Goal: Transaction & Acquisition: Purchase product/service

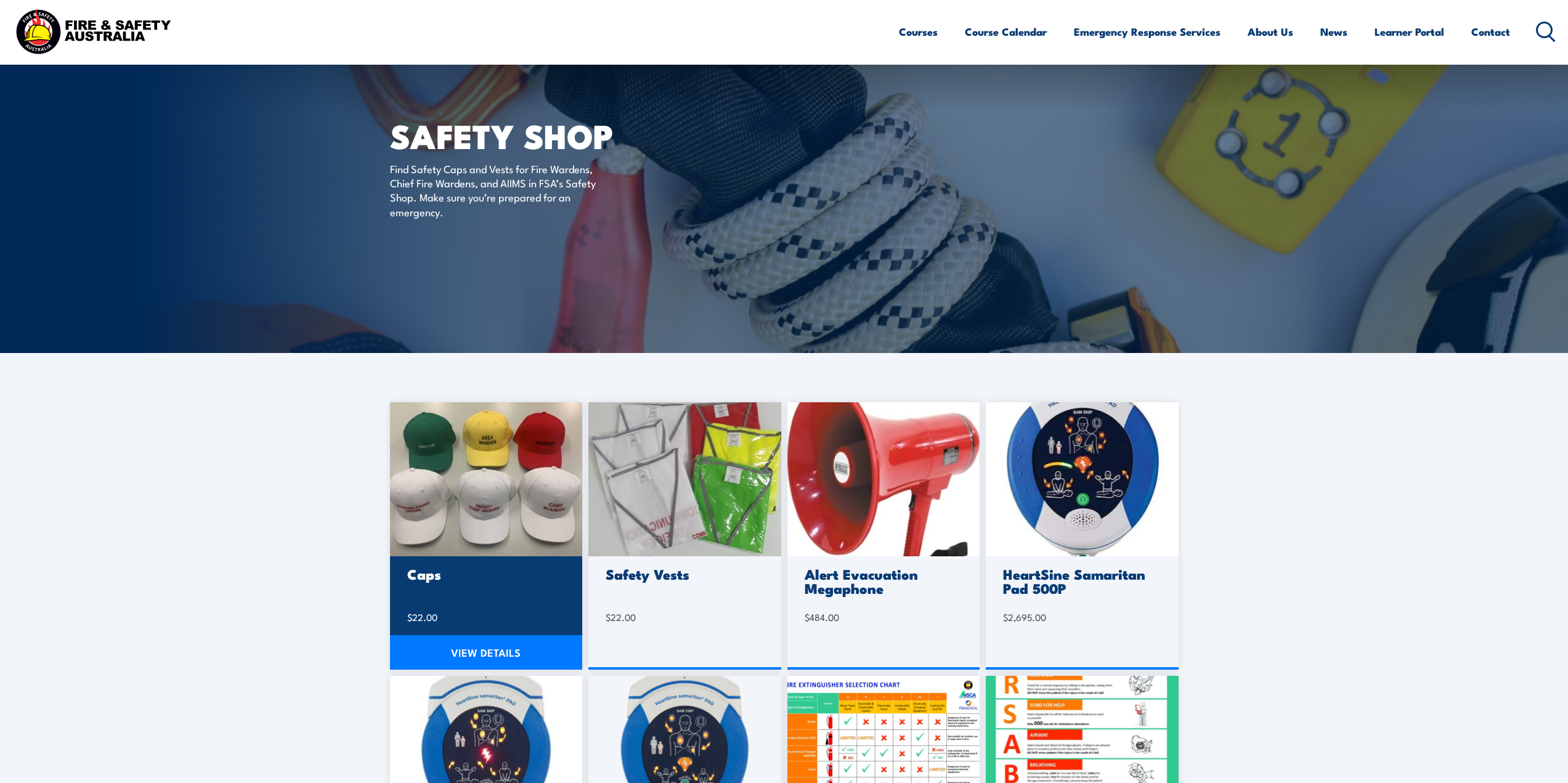
click at [505, 652] on link "VIEW DETAILS" at bounding box center [486, 653] width 193 height 34
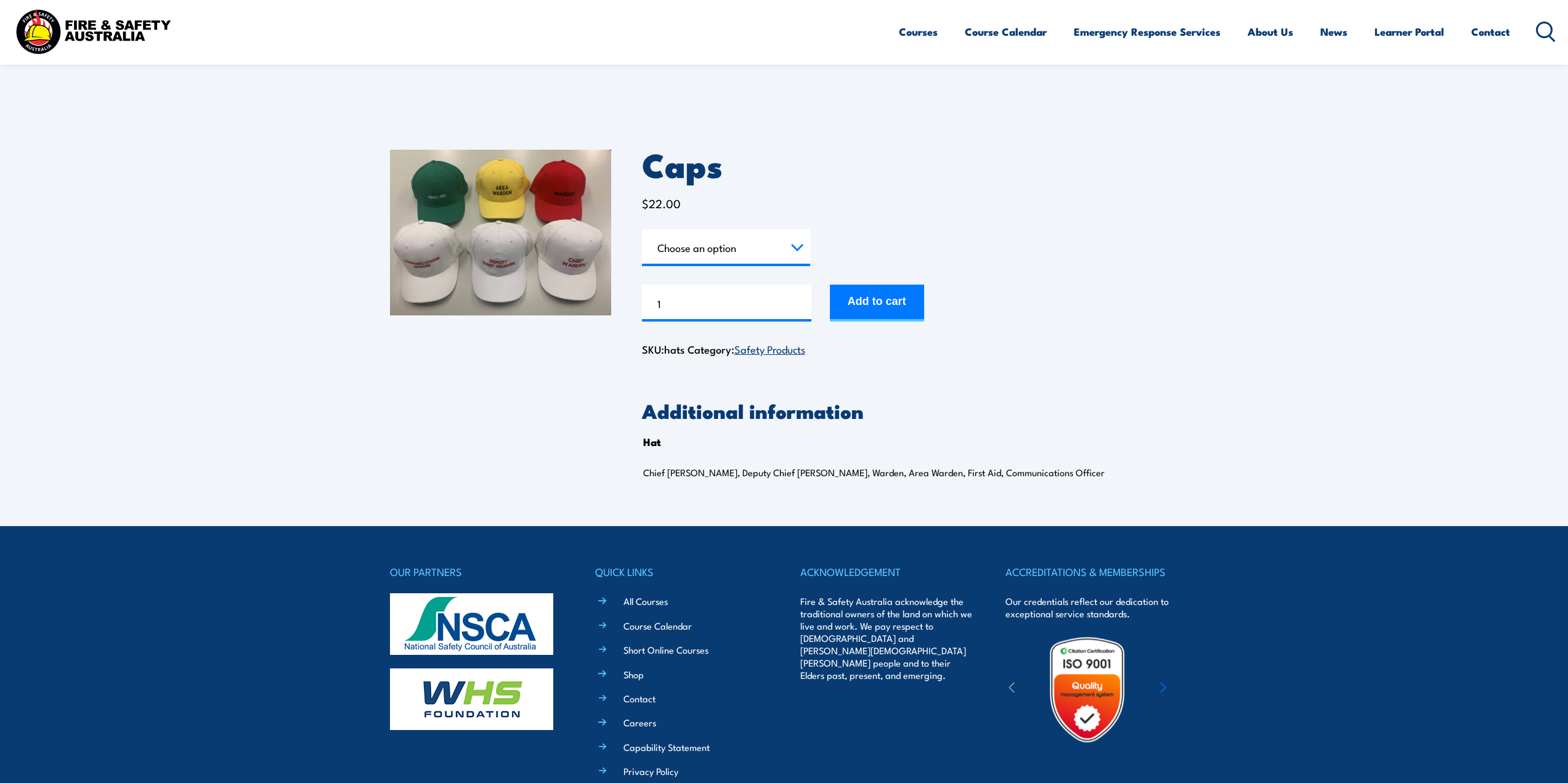
click at [797, 249] on select "Choose an option Chief Warden Deputy Chief Warden Warden Area Warden First Aid …" at bounding box center [726, 247] width 169 height 37
click at [504, 457] on div "Caps $ 22.00 Hat Choose an option Chief Warden Deputy Chief Warden Warden Area …" at bounding box center [784, 323] width 788 height 407
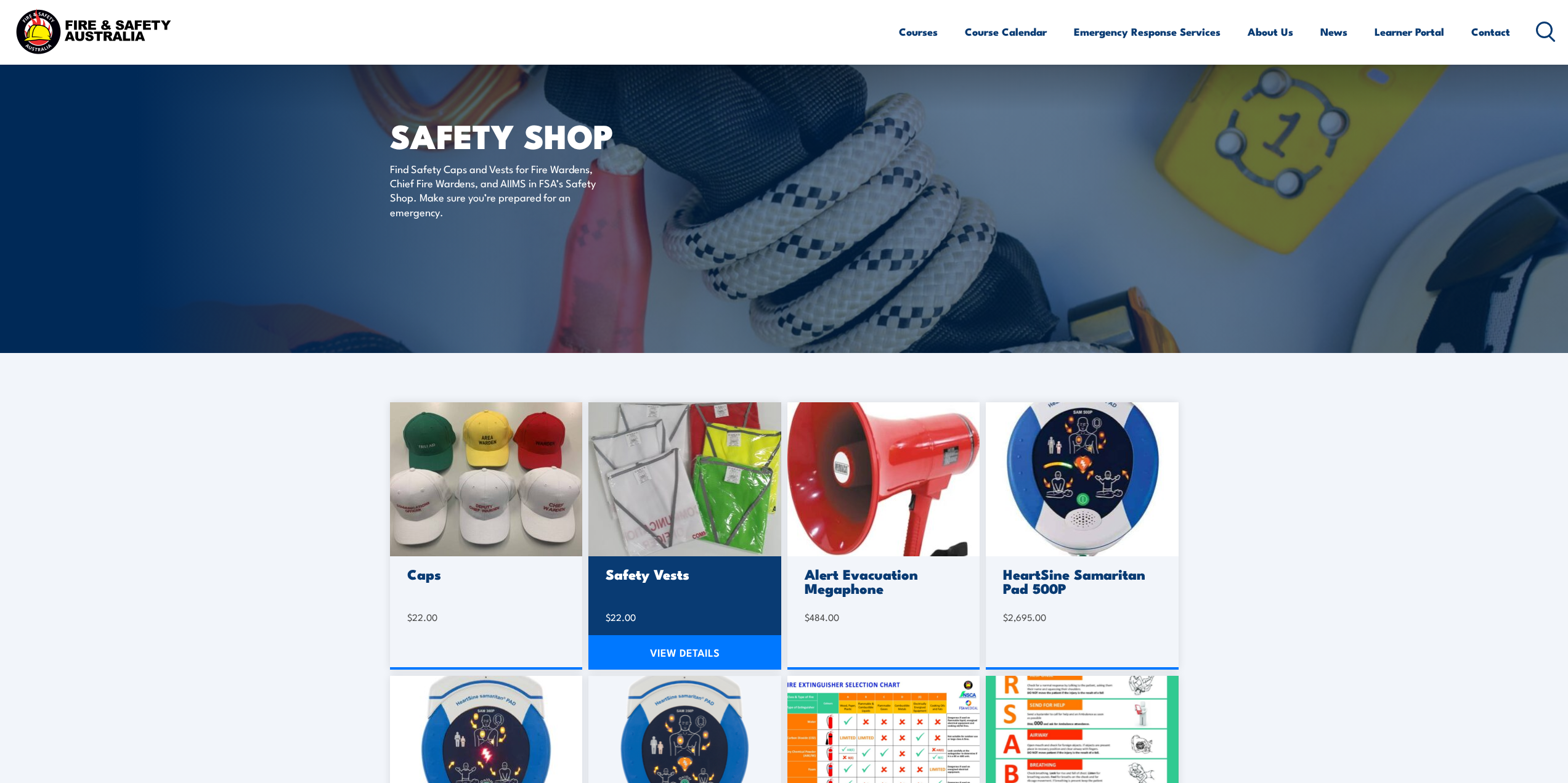
click at [718, 495] on img at bounding box center [684, 479] width 193 height 154
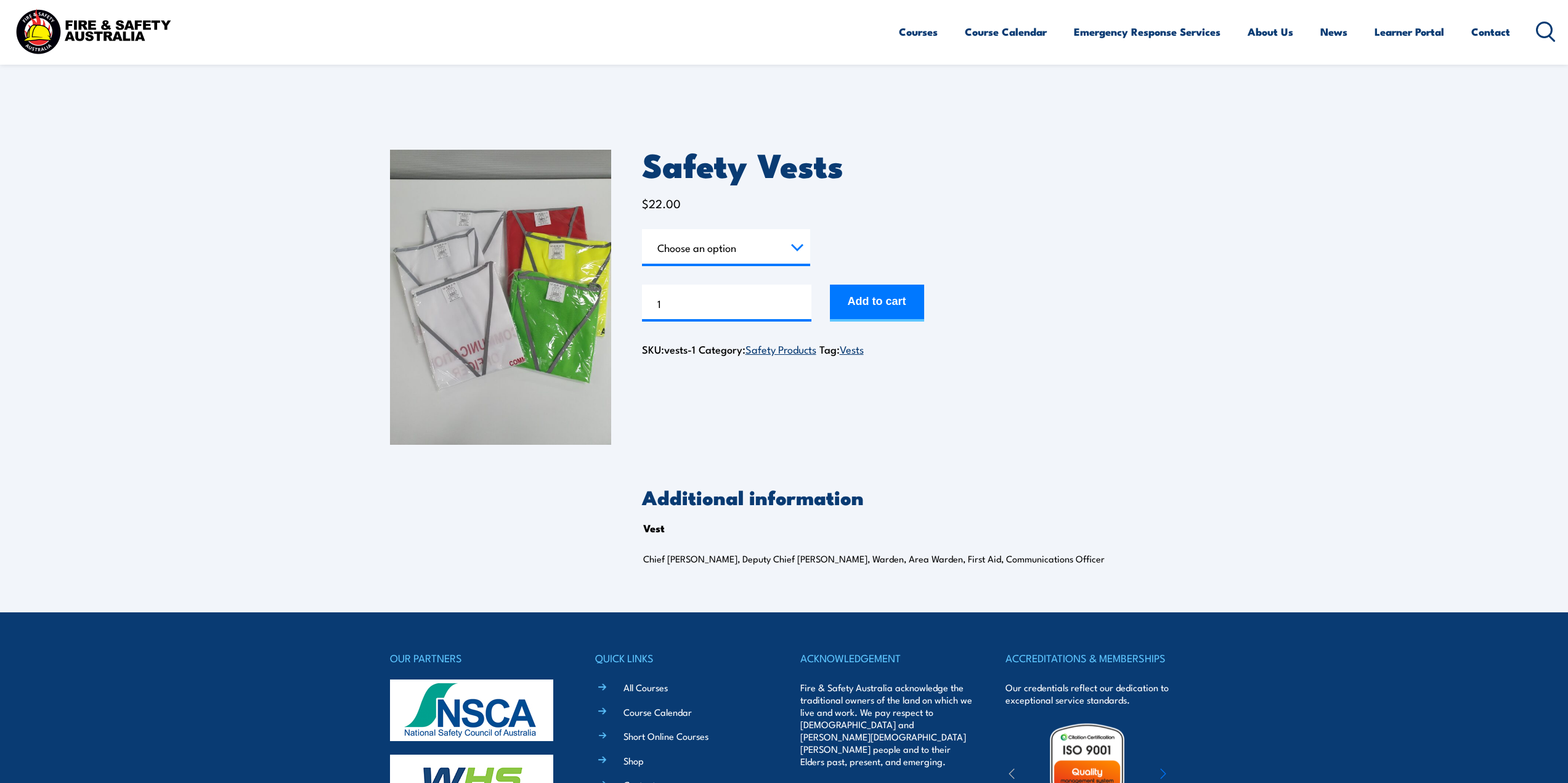
click at [801, 247] on select "Choose an option Chief Warden Deputy Chief Warden Warden Area Warden First Aid …" at bounding box center [726, 247] width 169 height 37
click at [793, 502] on h2 "Additional information" at bounding box center [910, 496] width 537 height 17
click at [690, 503] on h2 "Additional information" at bounding box center [910, 496] width 537 height 17
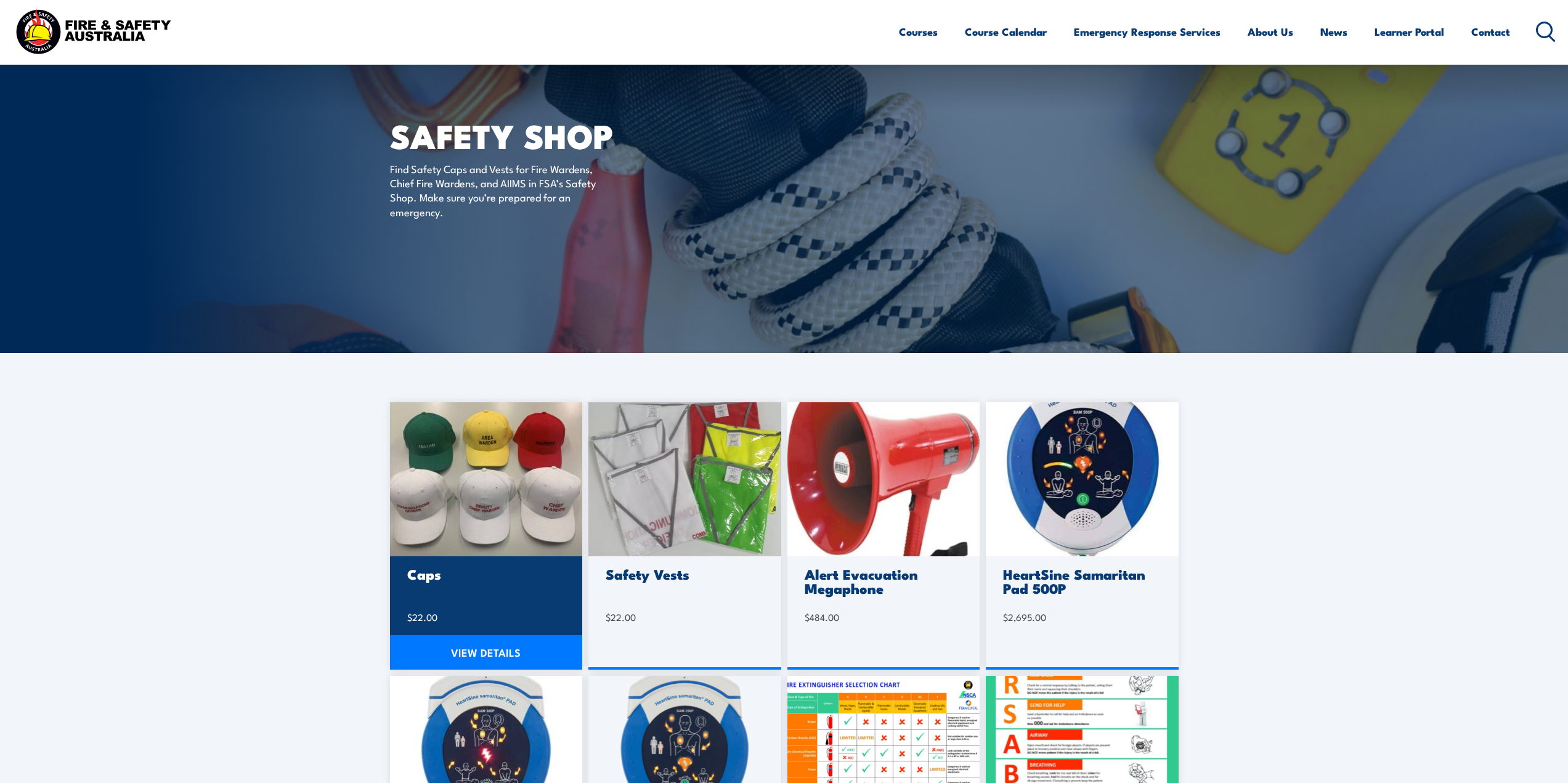
click at [491, 653] on link "VIEW DETAILS" at bounding box center [486, 653] width 193 height 34
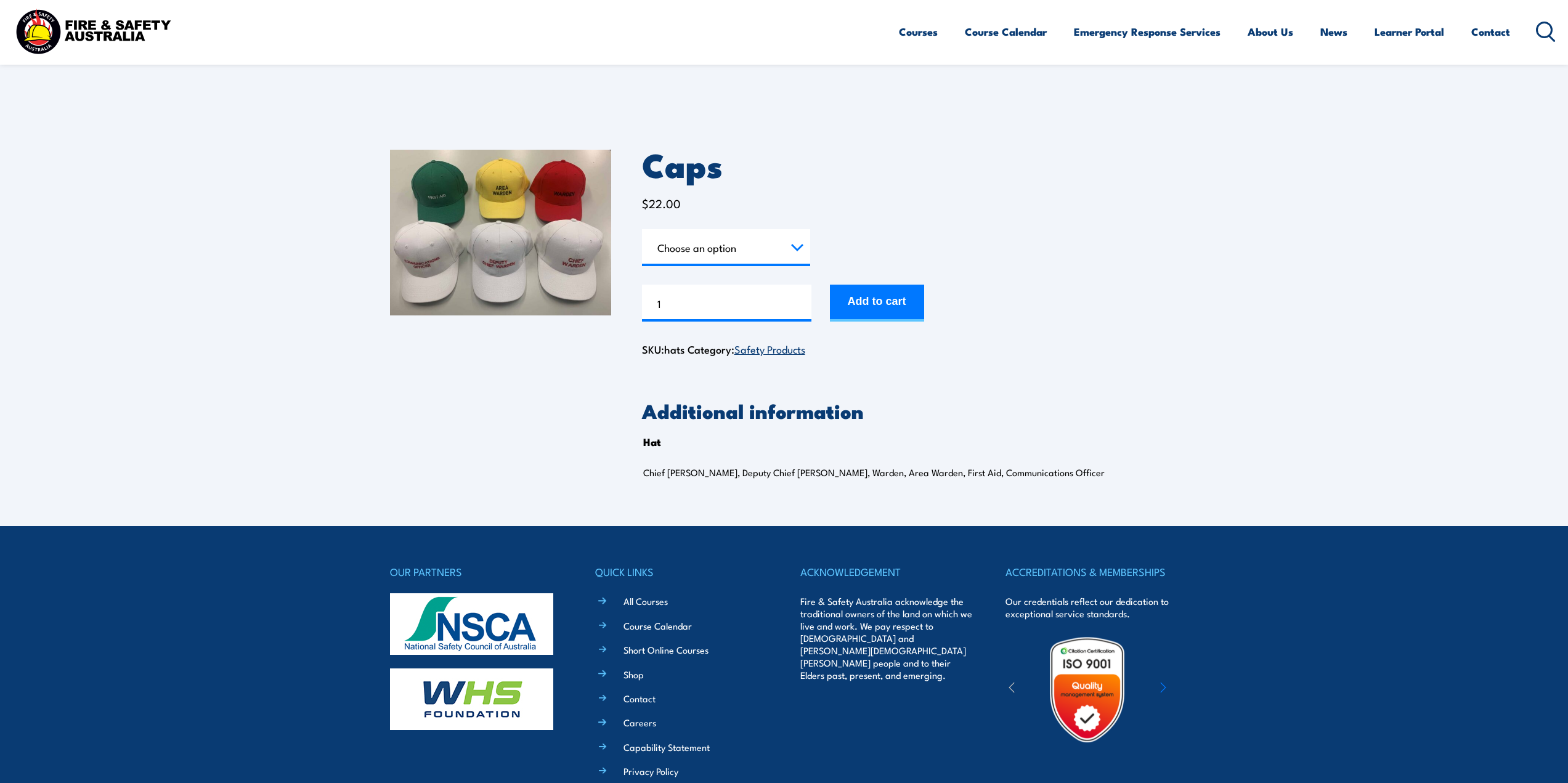
click at [796, 247] on select "Choose an option Chief [PERSON_NAME] Deputy Chief Warden Warden Area Warden Fir…" at bounding box center [726, 247] width 169 height 37
click at [642, 229] on select "Choose an option Chief [PERSON_NAME] Deputy Chief Warden Warden Area Warden Fir…" at bounding box center [726, 247] width 169 height 37
select select "Chief Warden"
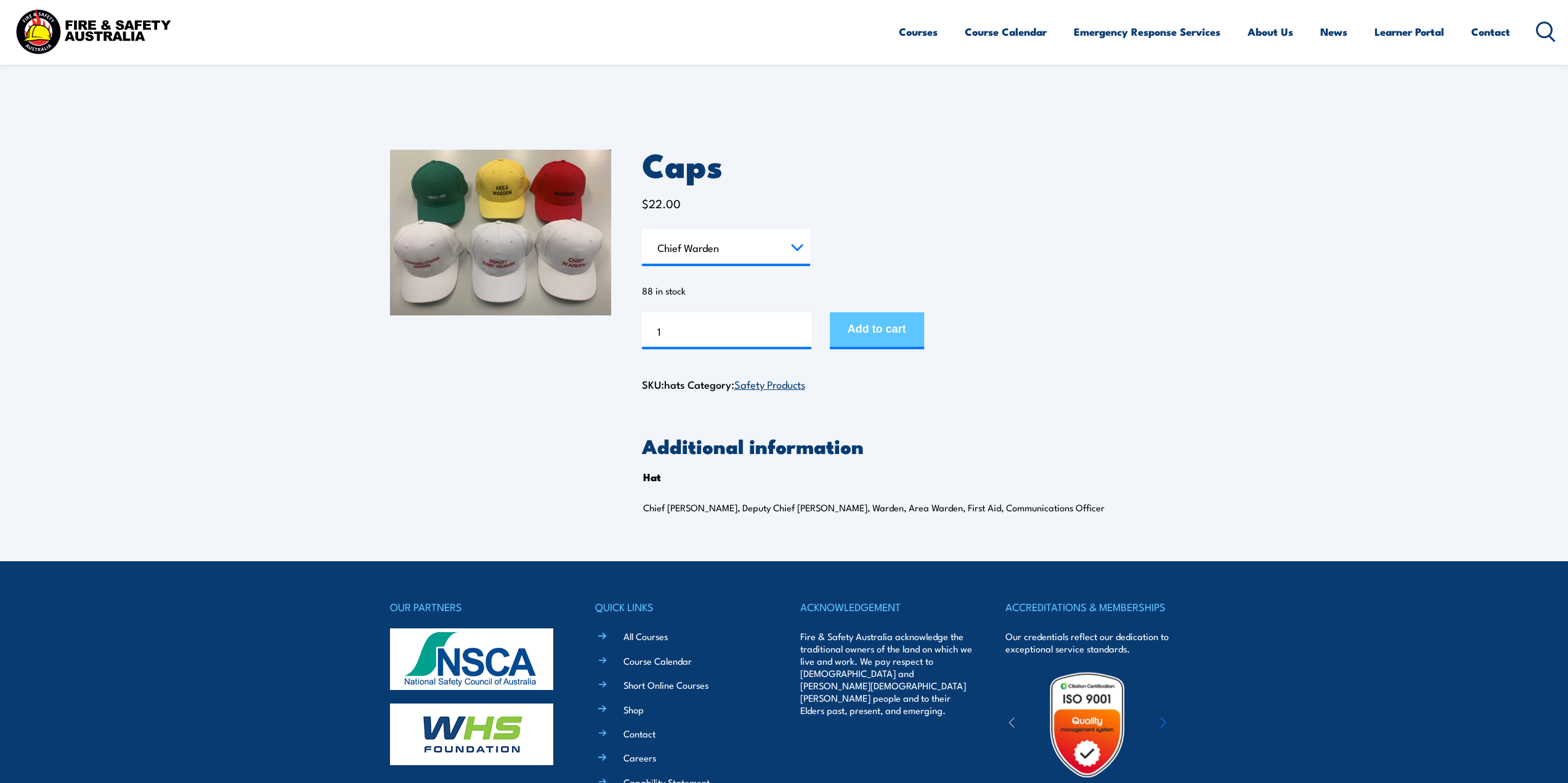
click at [883, 328] on button "Add to cart" at bounding box center [877, 331] width 94 height 37
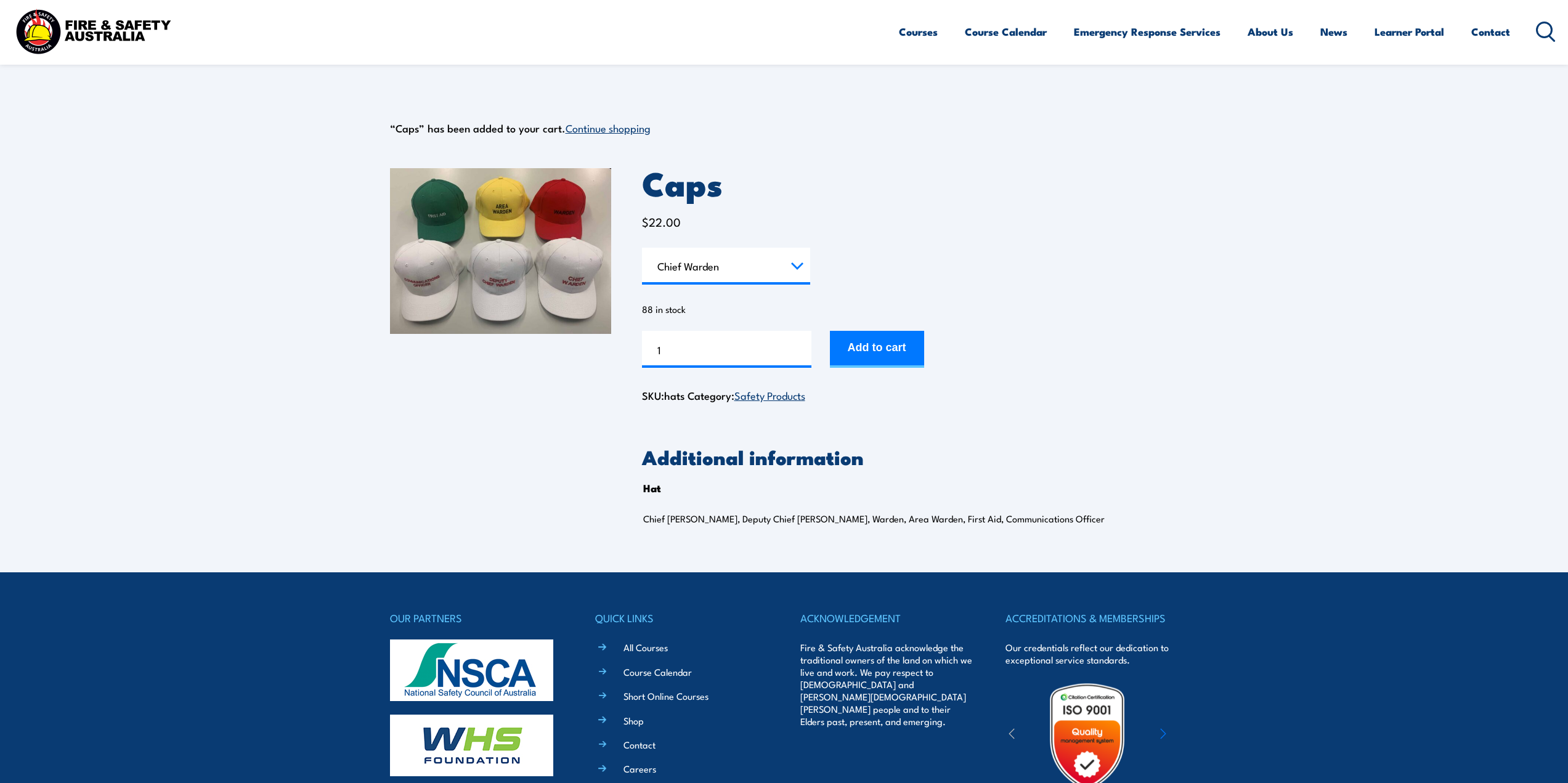
select select "Chief Warden"
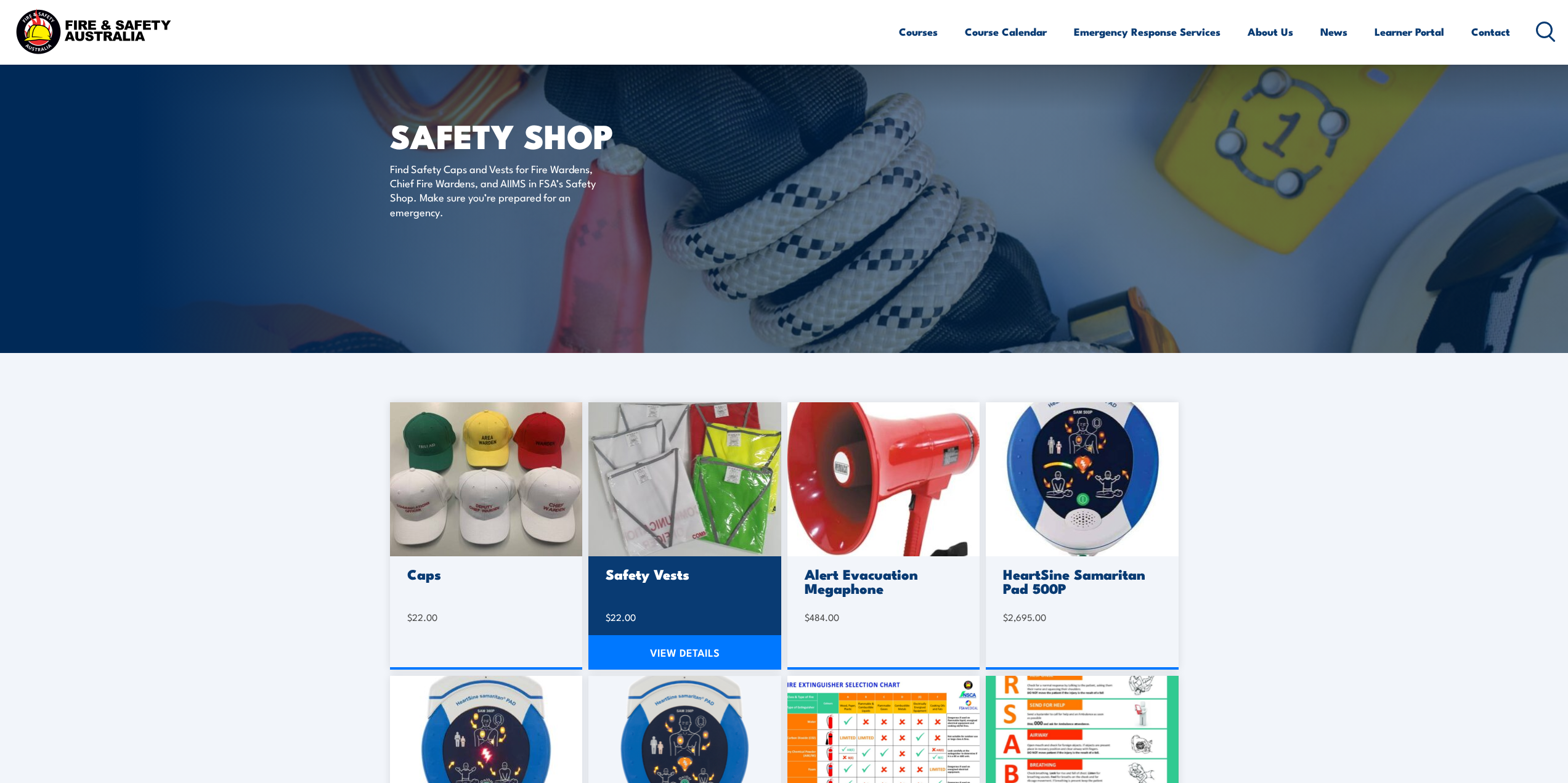
click at [700, 501] on img at bounding box center [684, 479] width 193 height 154
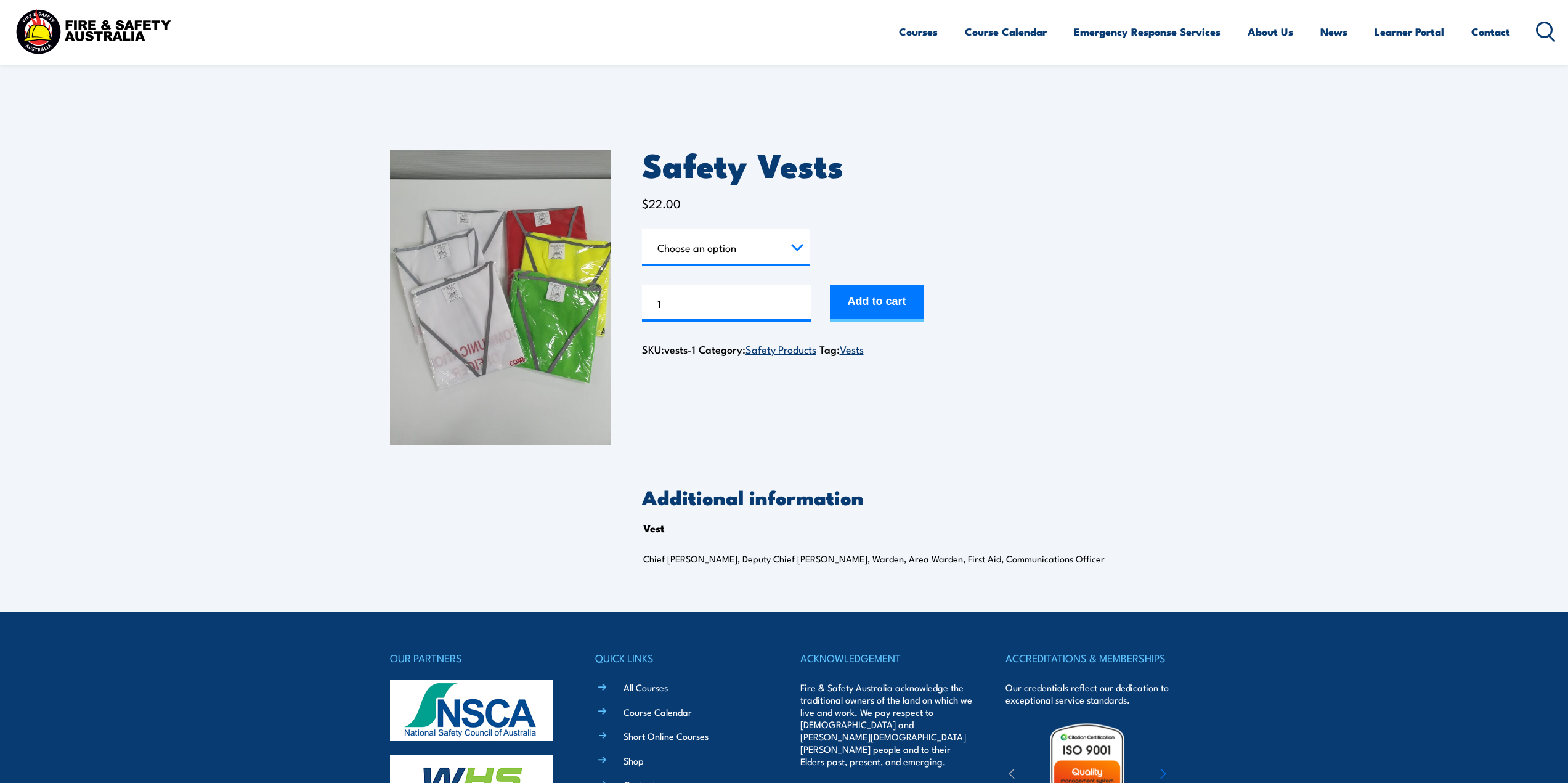
click at [798, 248] on select "Choose an option Chief Warden Deputy Chief Warden Warden Area Warden First Aid …" at bounding box center [726, 247] width 169 height 37
click at [642, 229] on select "Choose an option Chief Warden Deputy Chief Warden Warden Area Warden First Aid …" at bounding box center [726, 247] width 169 height 37
select select "Chief Warden"
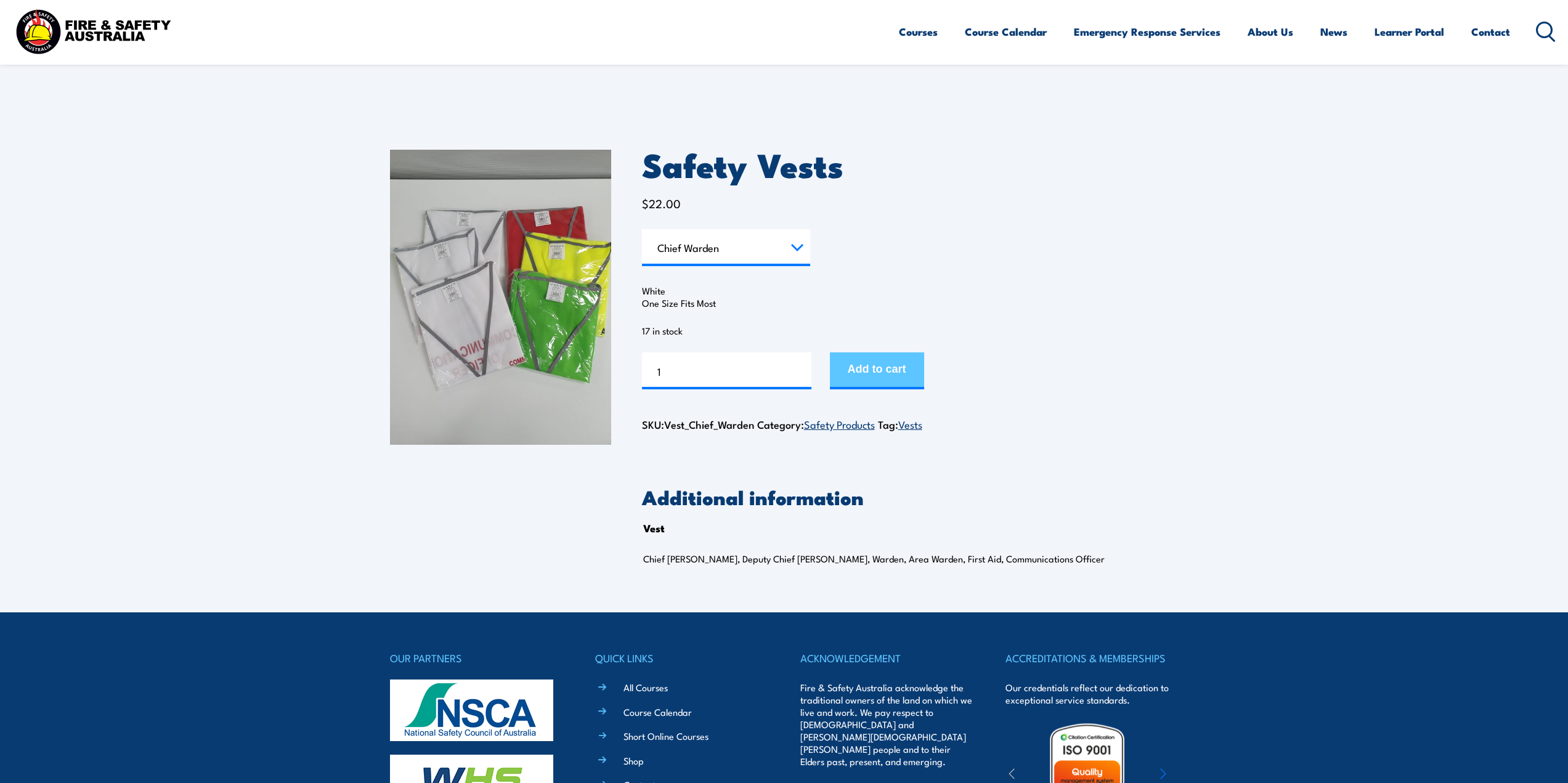
click at [892, 373] on button "Add to cart" at bounding box center [877, 371] width 94 height 37
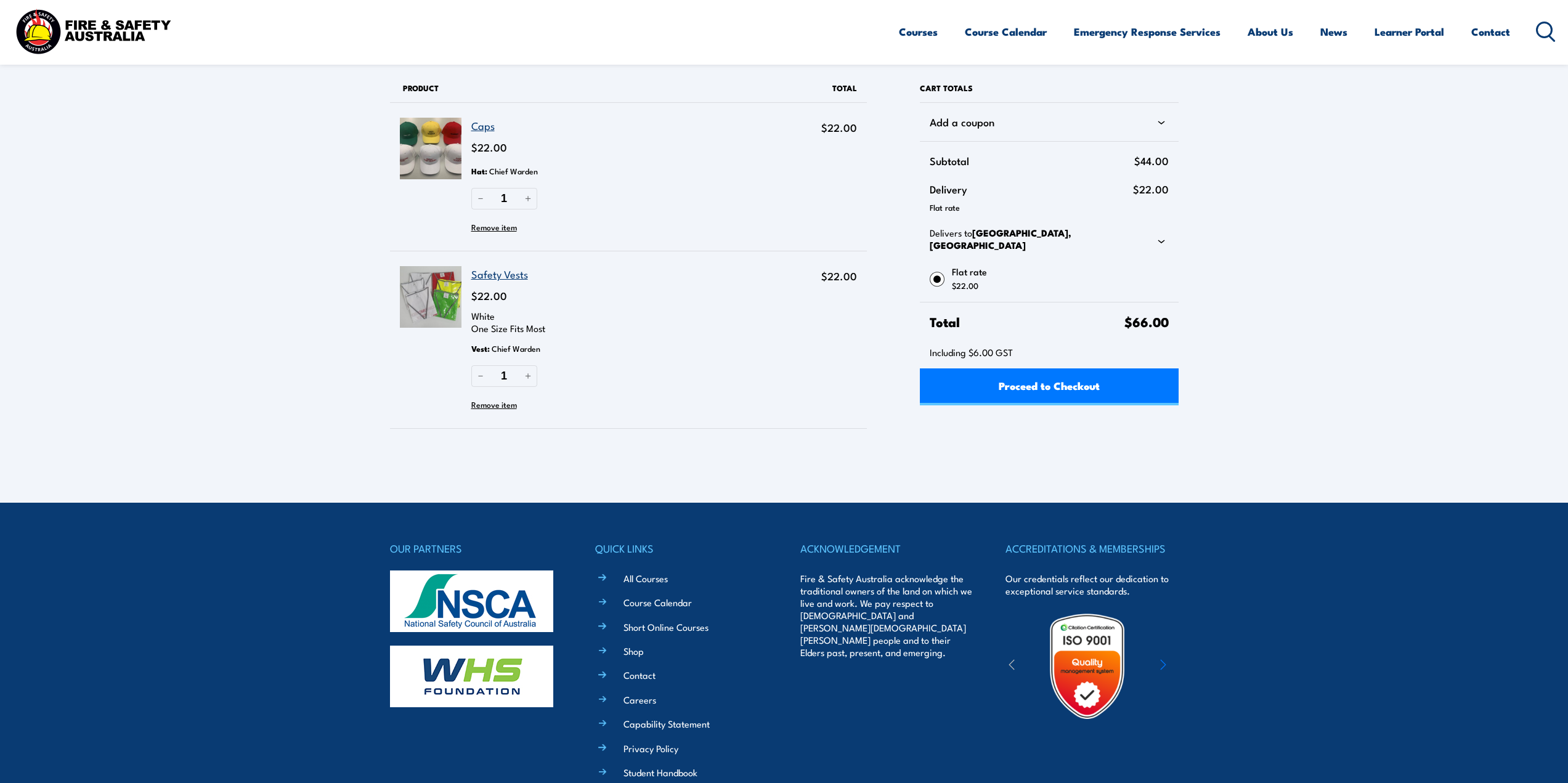
click at [1162, 240] on icon at bounding box center [1161, 241] width 7 height 4
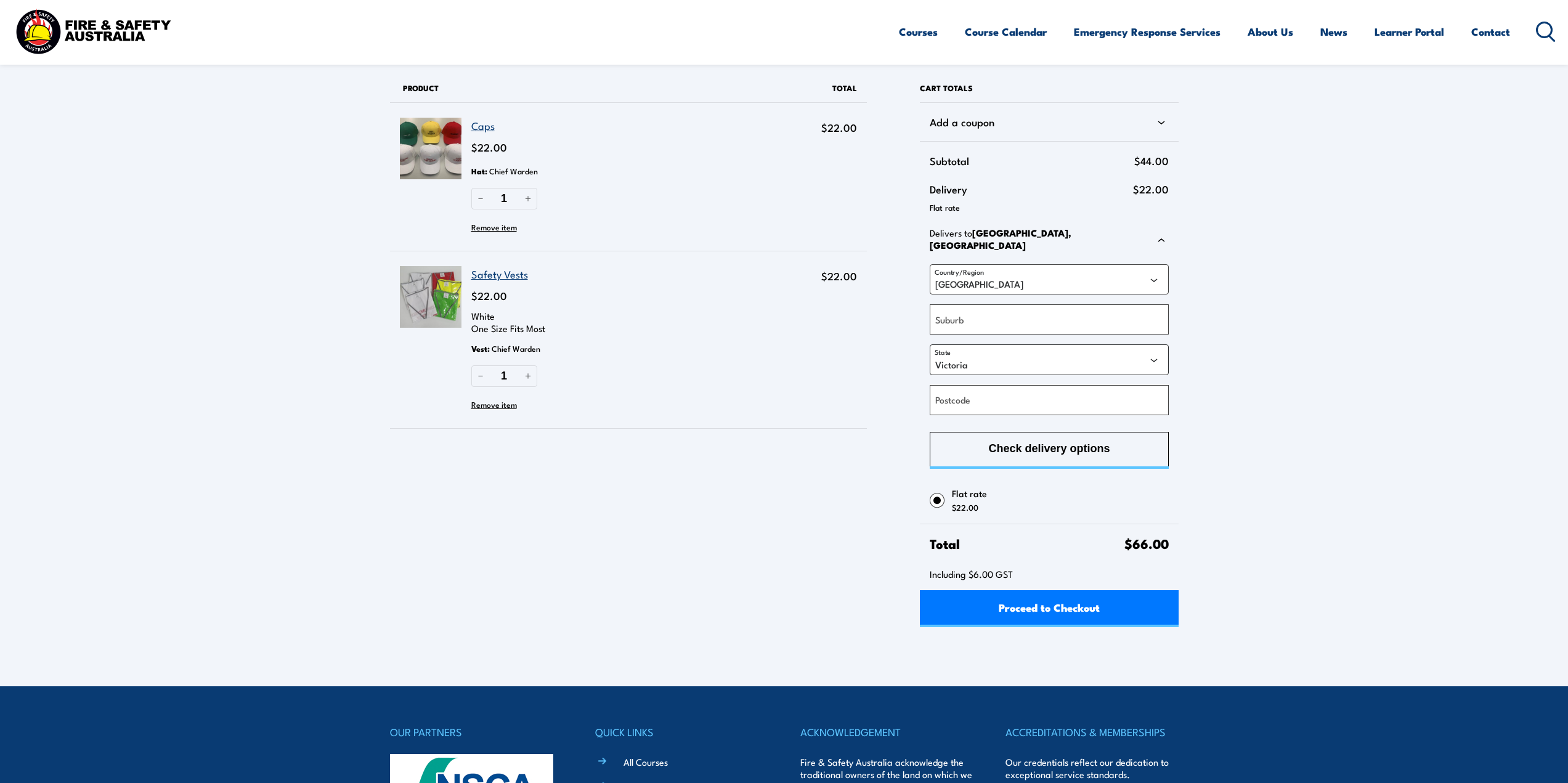
click at [1154, 353] on select "[GEOGRAPHIC_DATA] [GEOGRAPHIC_DATA] [GEOGRAPHIC_DATA] [GEOGRAPHIC_DATA] [GEOGRA…" at bounding box center [1049, 359] width 239 height 30
select select "QLD"
click at [930, 345] on select "Australian Capital Territory New South Wales Northern Territory Queensland Sout…" at bounding box center [1049, 359] width 239 height 30
click at [981, 309] on input "Suburb" at bounding box center [1049, 319] width 239 height 30
type input "Bells Creek"
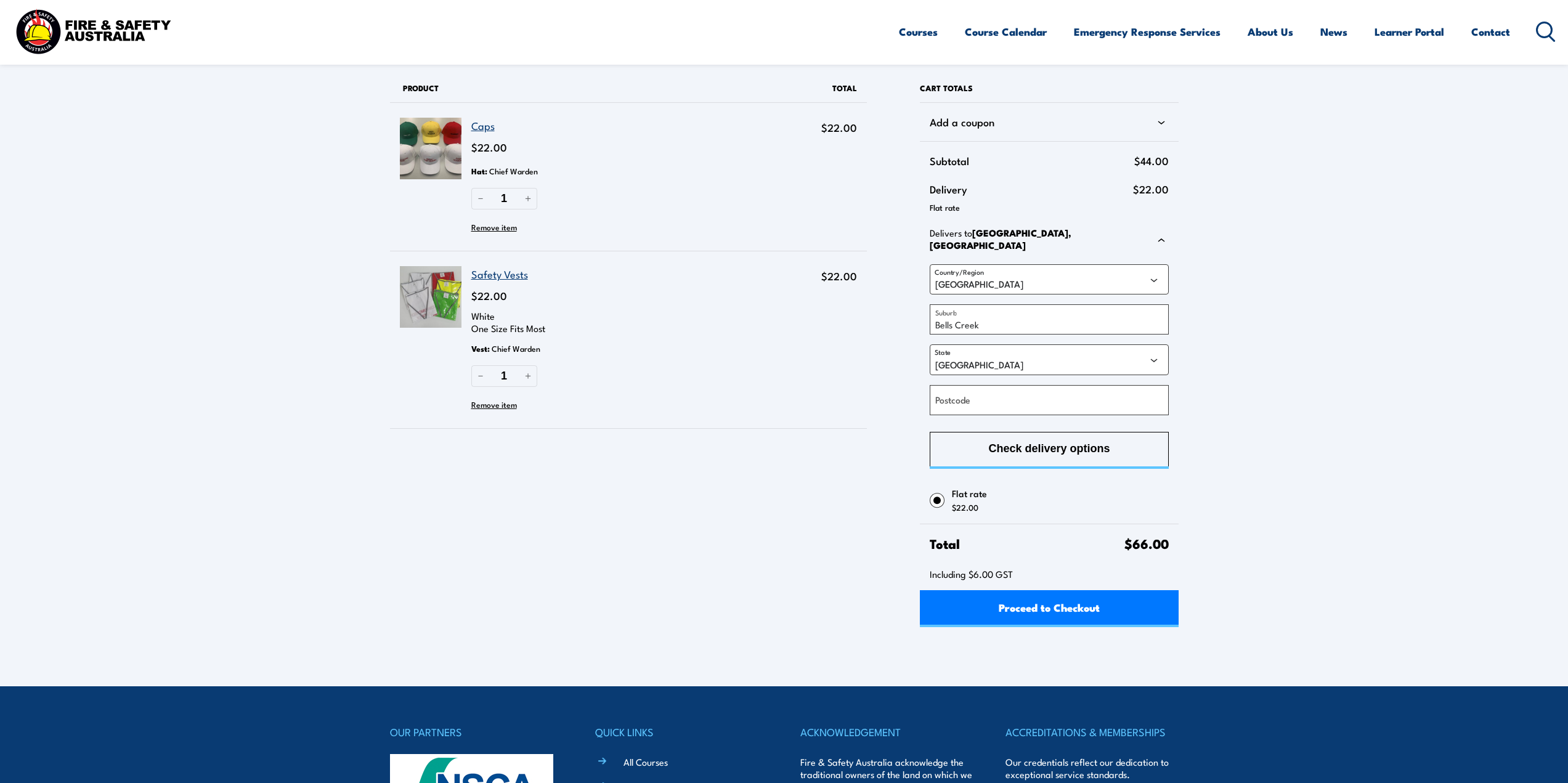
click at [970, 393] on label "Postcode" at bounding box center [952, 400] width 35 height 15
click at [970, 391] on input "Postcode" at bounding box center [1049, 400] width 239 height 30
type input "4551"
click at [1043, 439] on span "Check delivery options" at bounding box center [1048, 449] width 121 height 33
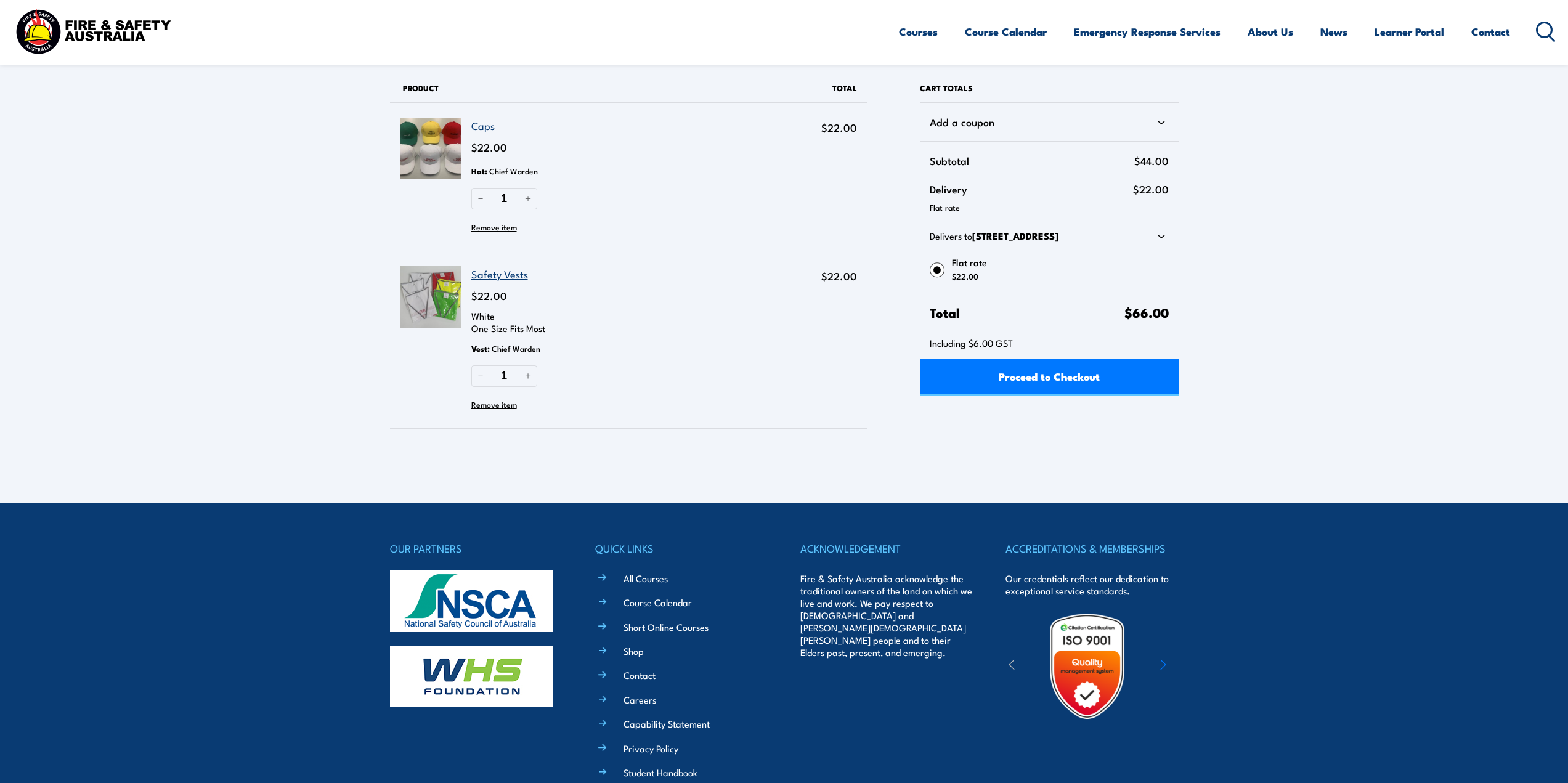
click at [641, 680] on link "Contact" at bounding box center [639, 675] width 32 height 13
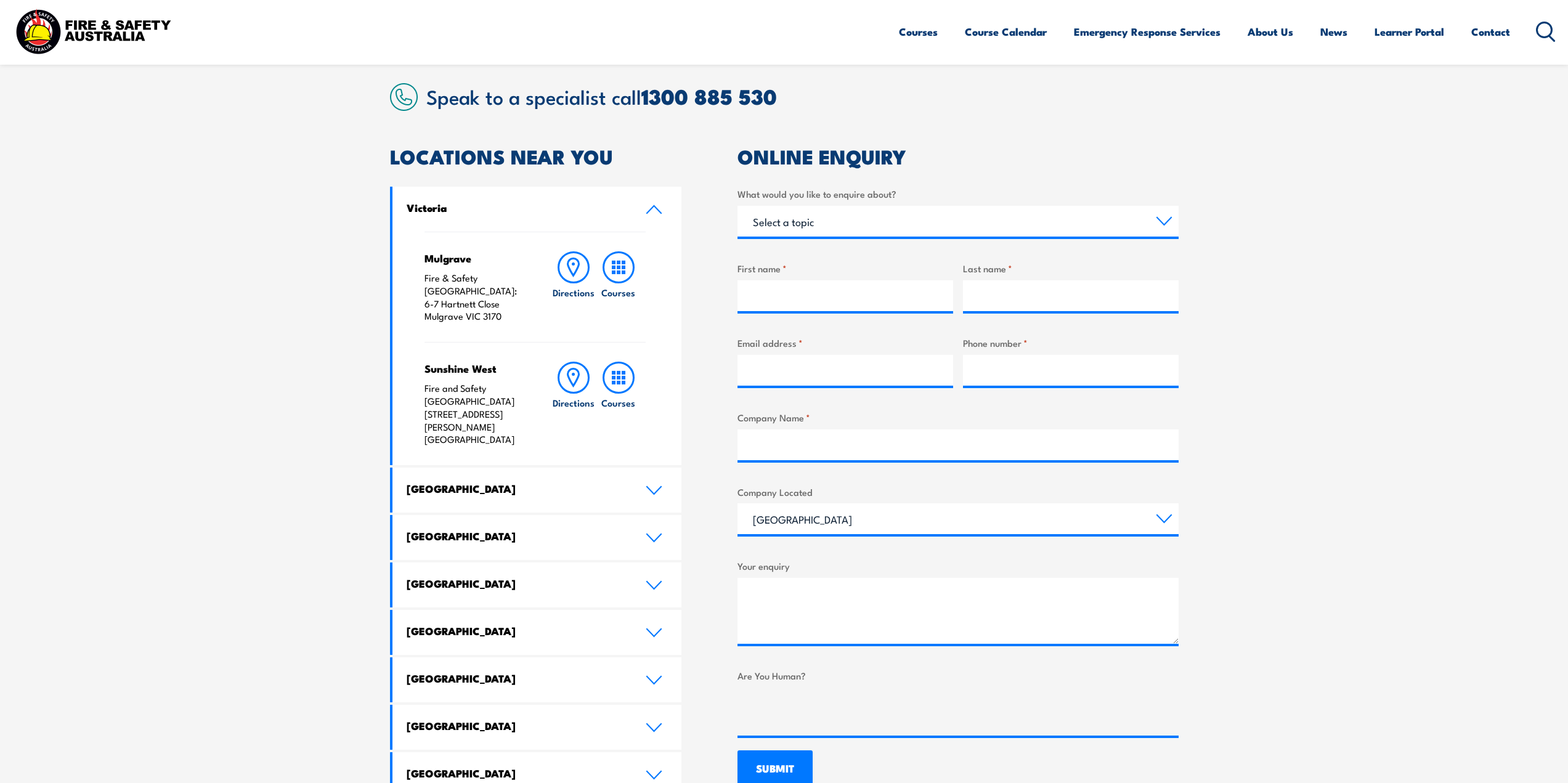
scroll to position [308, 0]
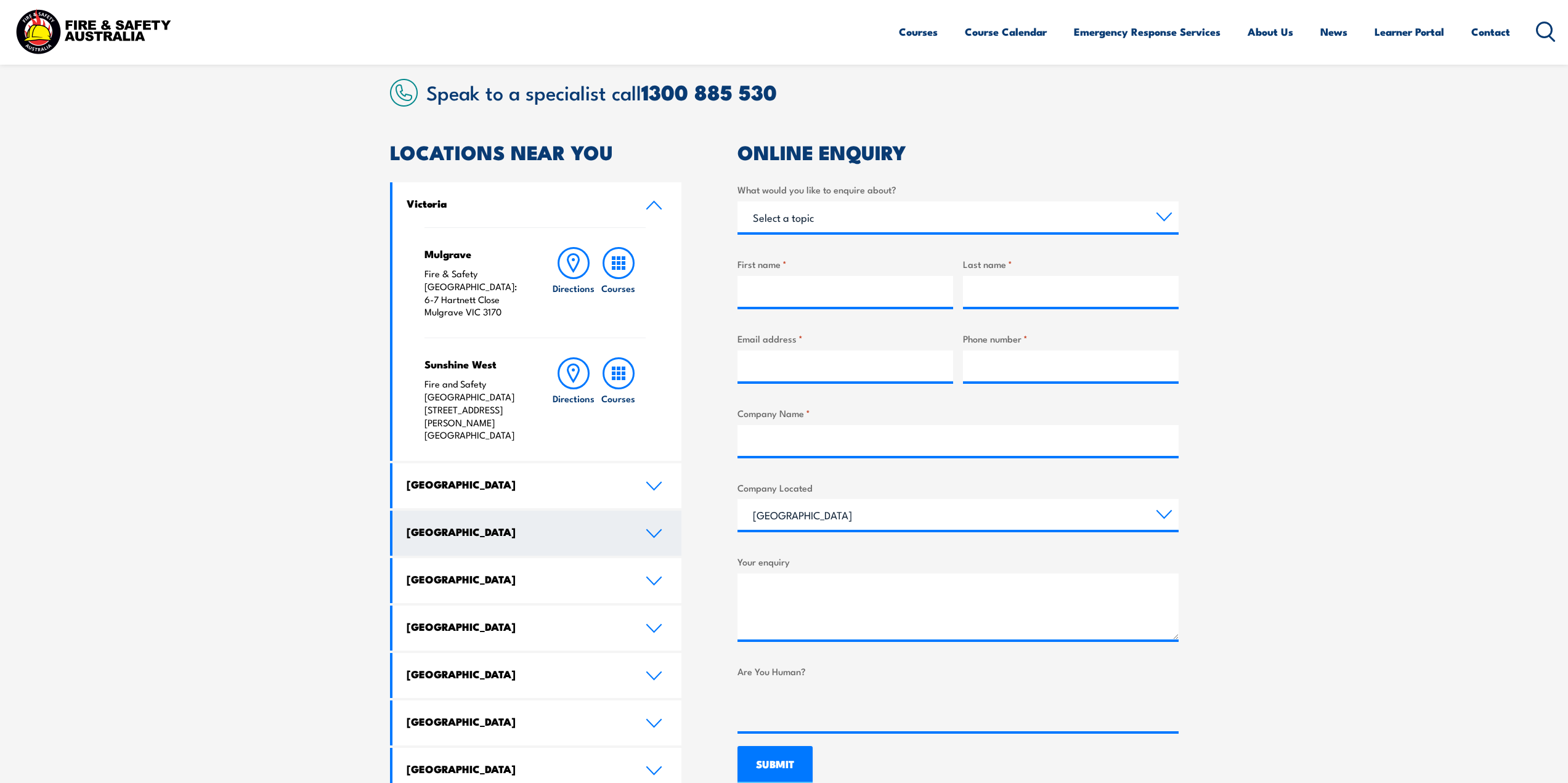
click at [654, 529] on icon at bounding box center [654, 534] width 16 height 10
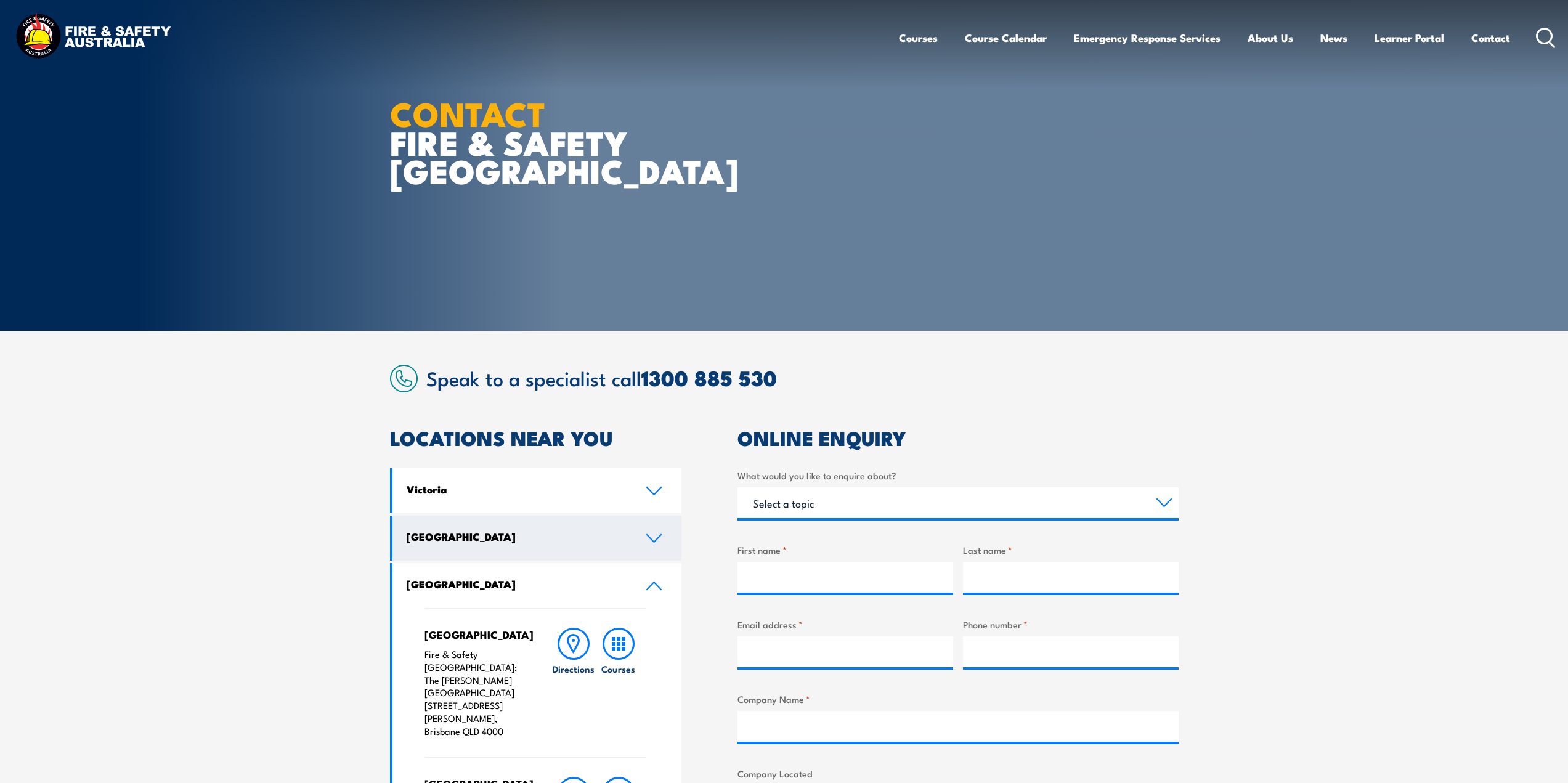
scroll to position [0, 0]
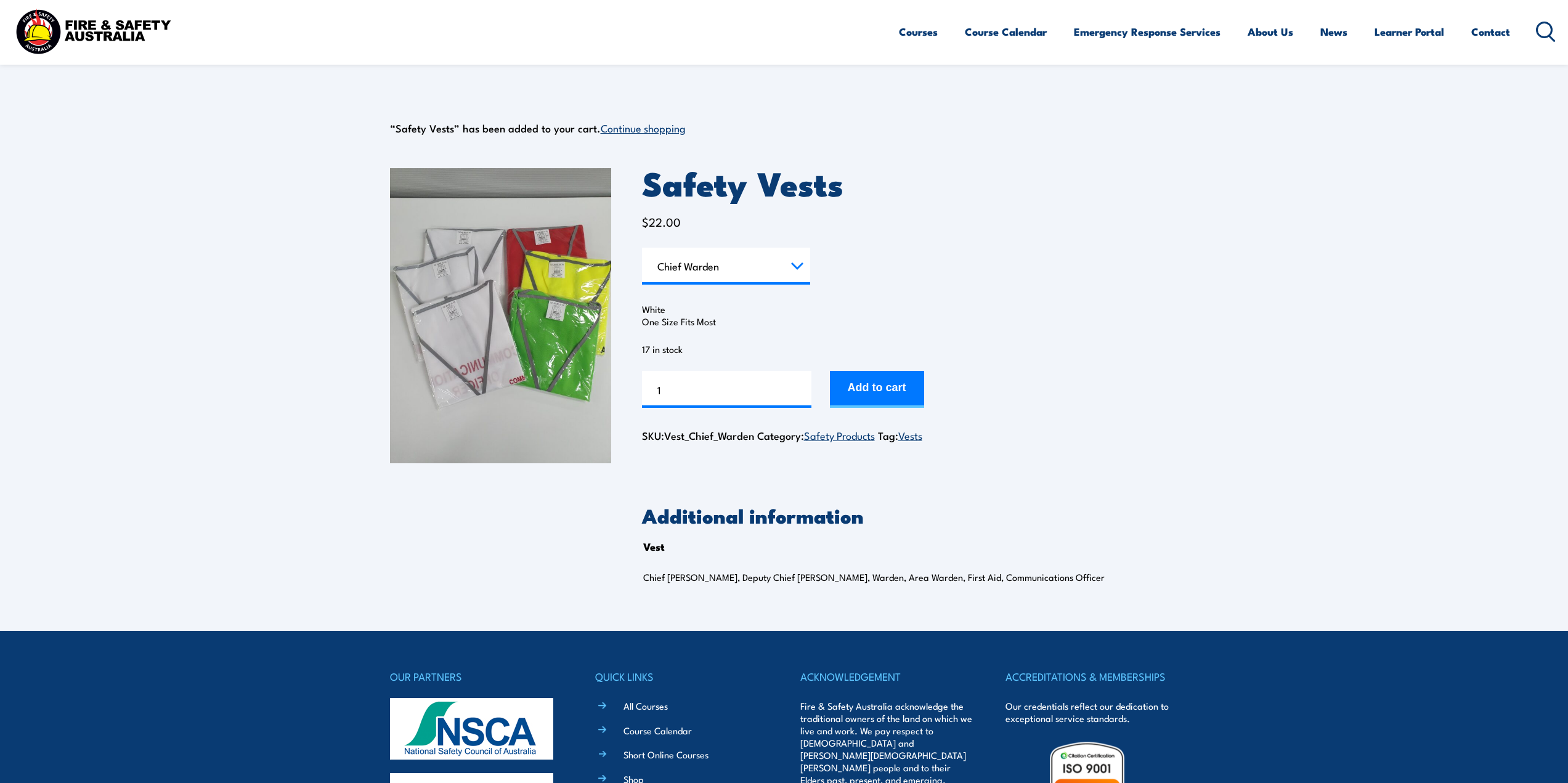
select select "Chief Warden"
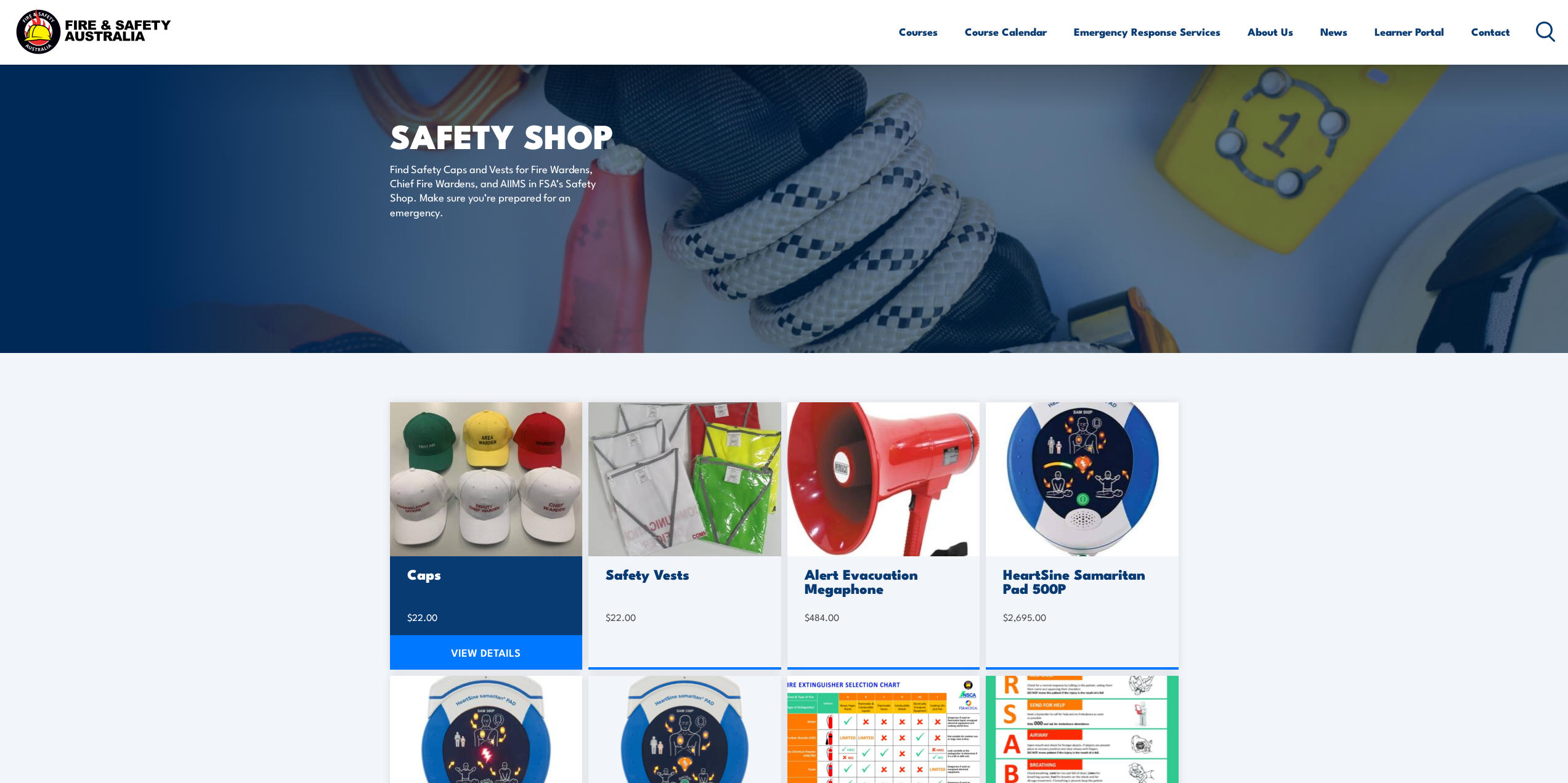
click at [484, 511] on img at bounding box center [486, 479] width 193 height 154
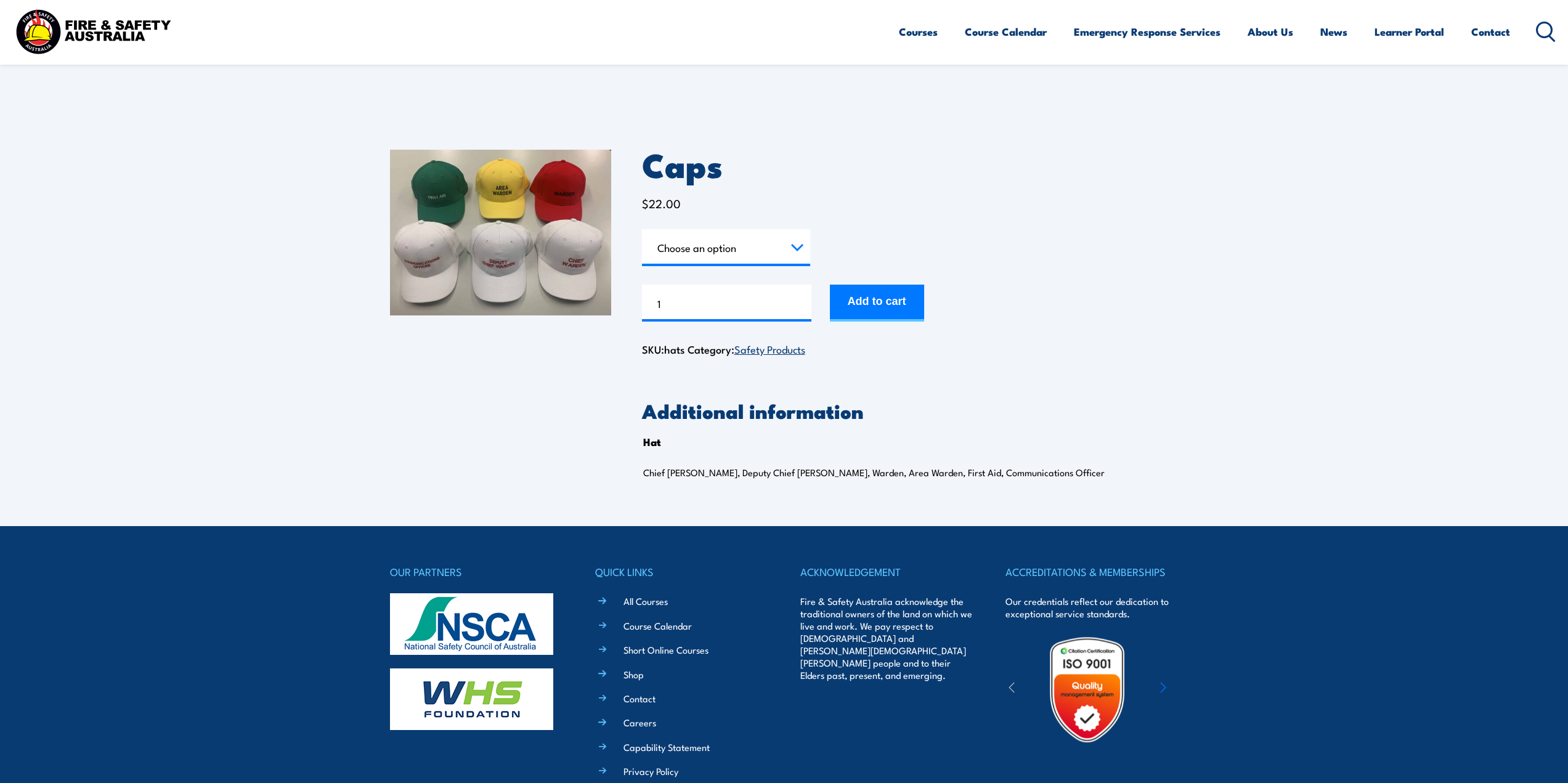
click at [798, 249] on select "Choose an option Chief Warden Deputy Chief Warden Warden Area Warden First Aid …" at bounding box center [726, 247] width 169 height 37
click at [642, 229] on select "Choose an option Chief Warden Deputy Chief Warden Warden Area Warden First Aid …" at bounding box center [726, 247] width 169 height 37
select select "Chief Warden"
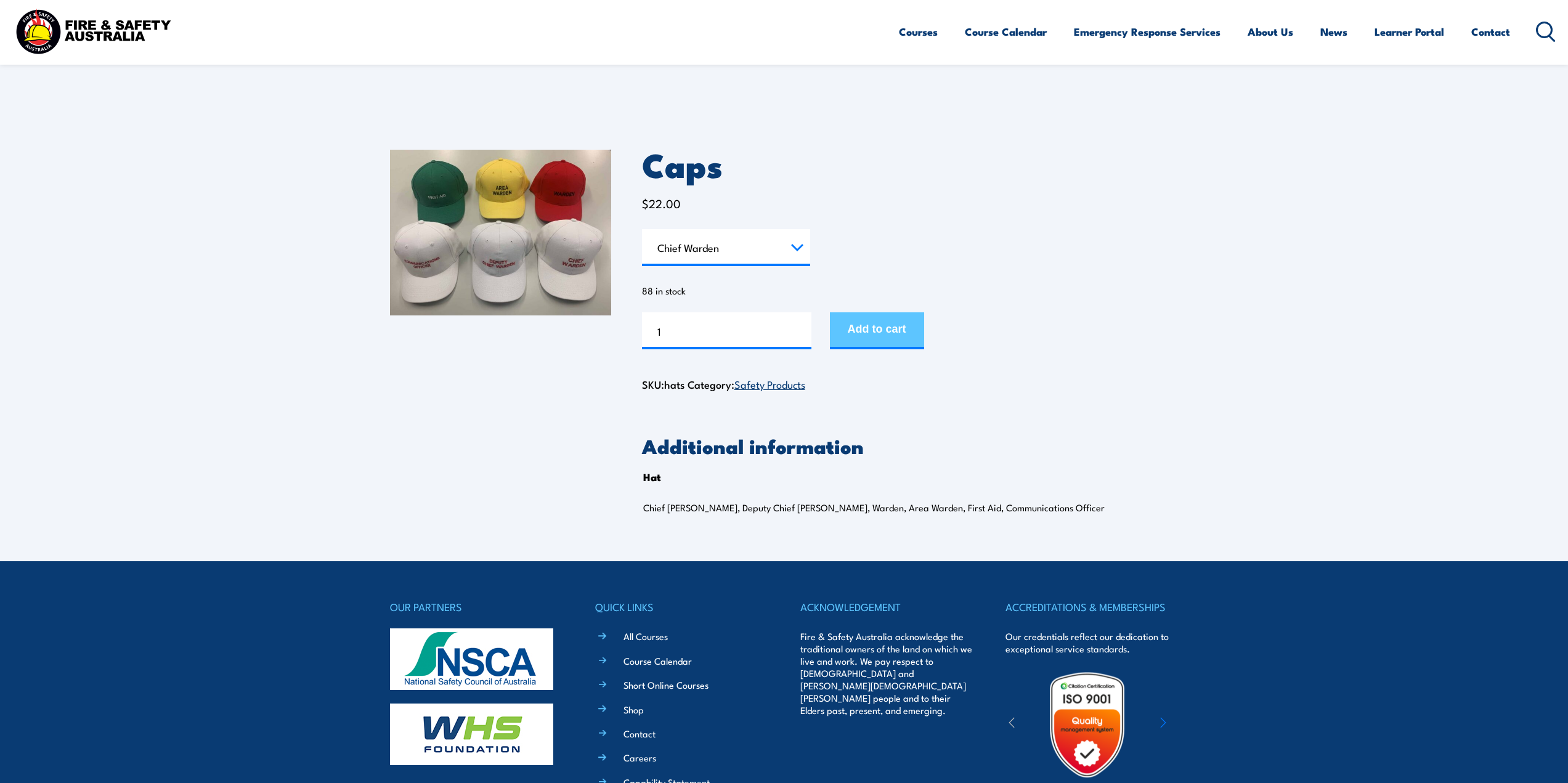
click at [889, 328] on button "Add to cart" at bounding box center [877, 331] width 94 height 37
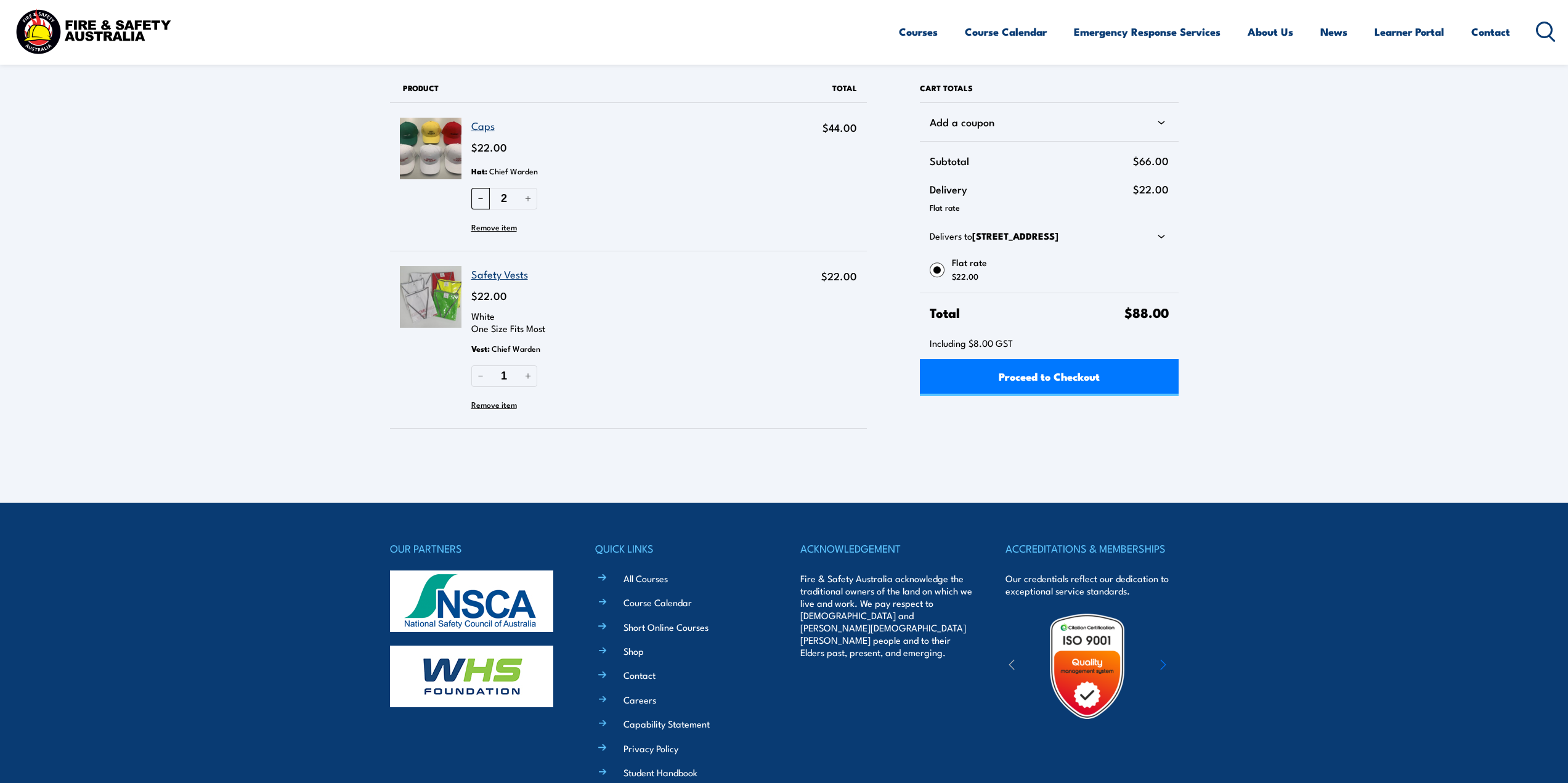
click at [479, 199] on button "－" at bounding box center [481, 199] width 19 height 21
type input "1"
click at [1052, 378] on span "Proceed to Checkout" at bounding box center [1049, 376] width 101 height 33
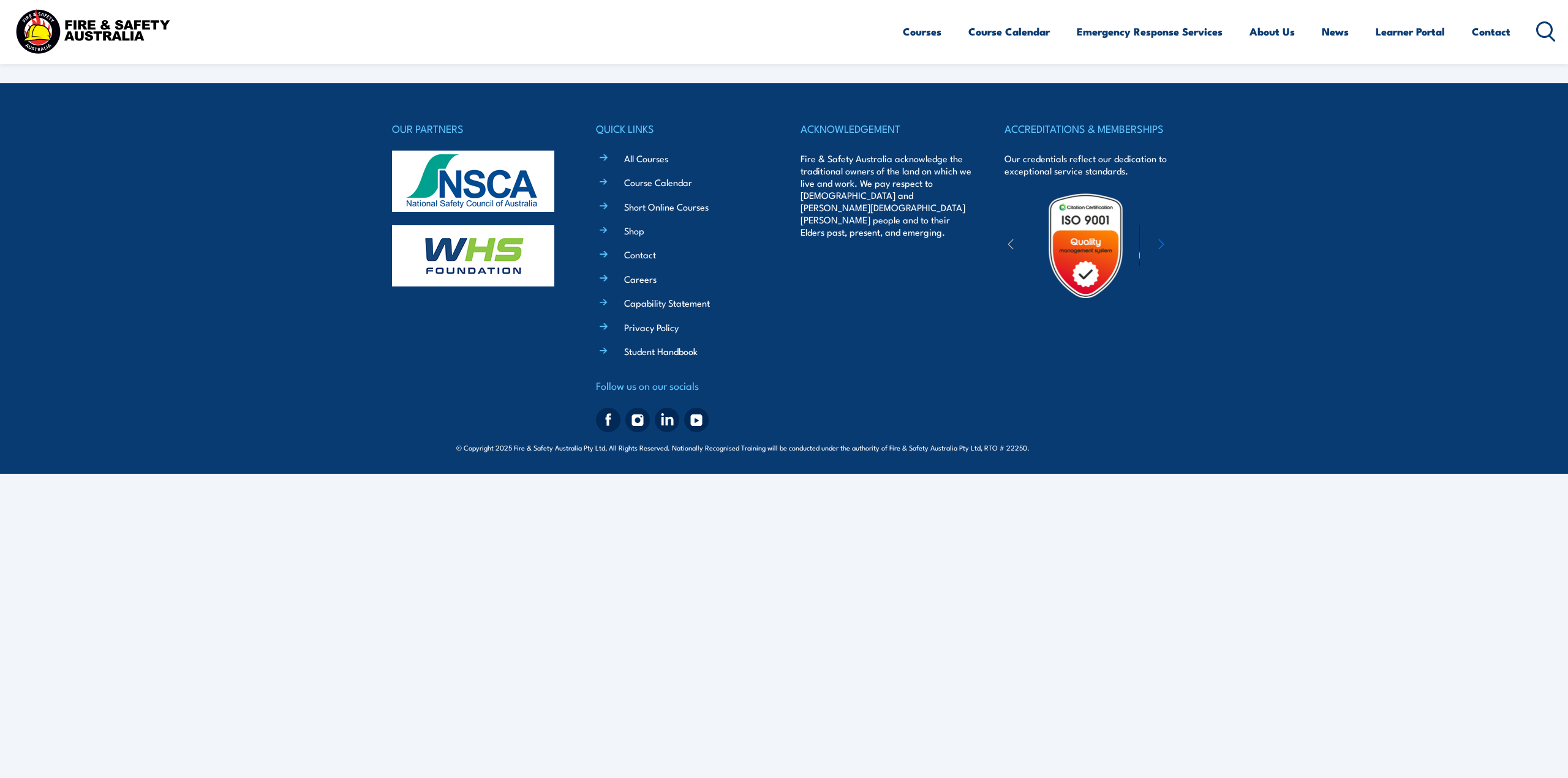
select select "QLD"
select select "VIC"
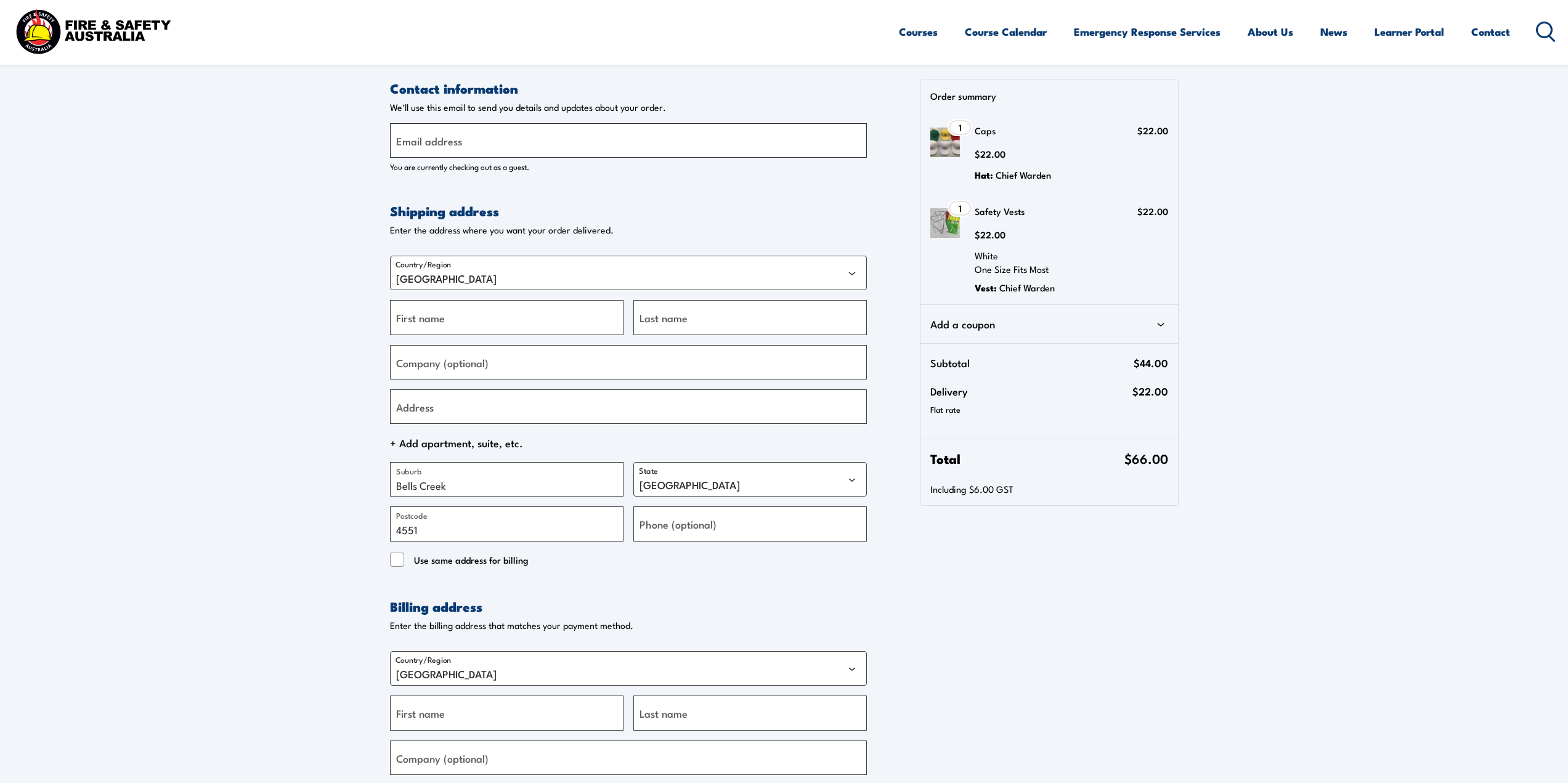
click at [481, 141] on input "Email address" at bounding box center [629, 140] width 477 height 34
type input "[EMAIL_ADDRESS][DOMAIN_NAME]"
click at [473, 323] on input "First name" at bounding box center [507, 317] width 234 height 34
type input "Chris"
type input "Bounds"
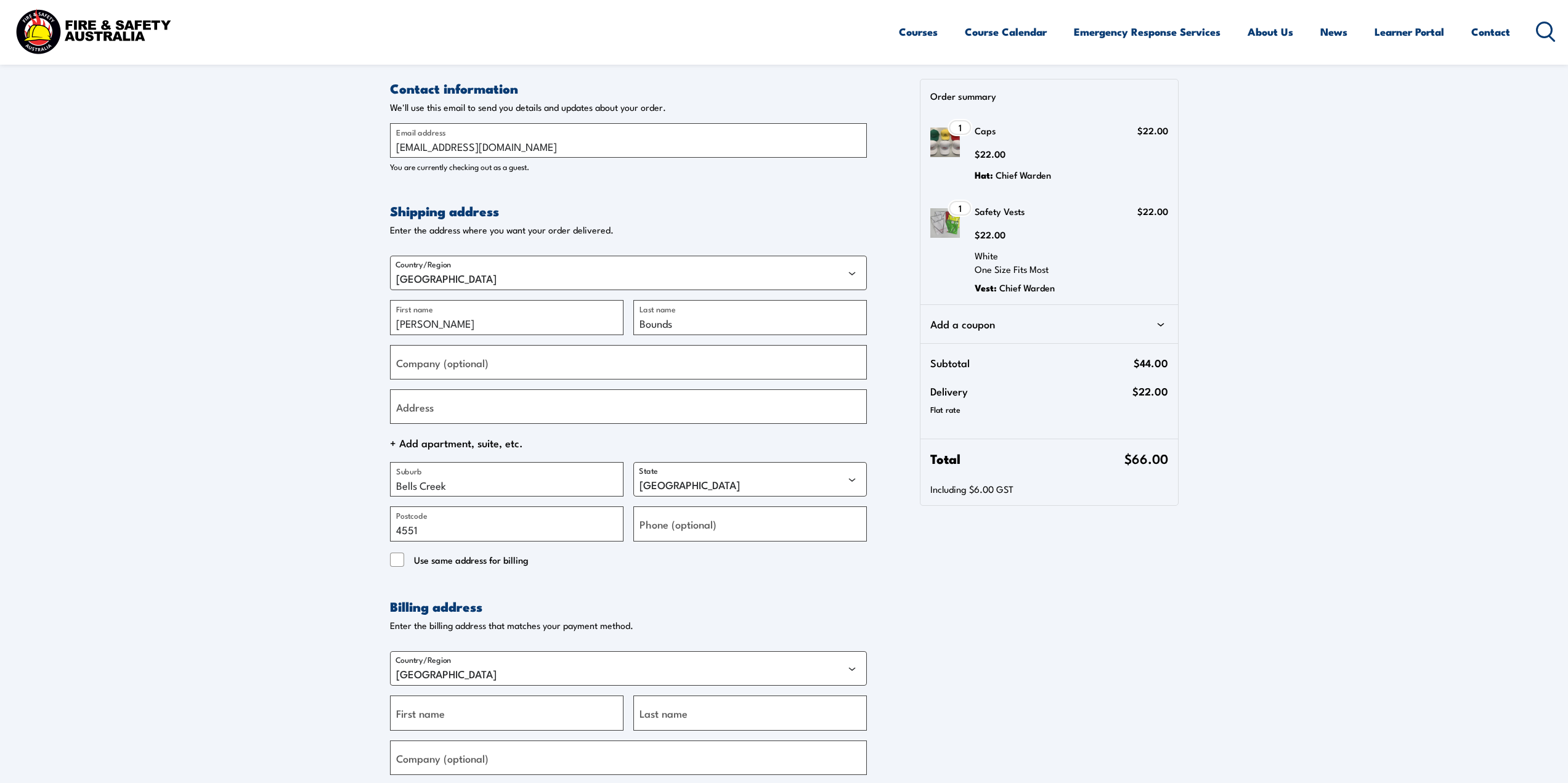
click at [453, 366] on label "Company (optional)" at bounding box center [441, 362] width 92 height 16
click at [453, 366] on input "Company (optional)" at bounding box center [629, 363] width 477 height 34
click at [469, 416] on input "Address" at bounding box center [629, 407] width 477 height 34
type input "2 Novel Road"
click at [739, 529] on input "Phone (optional)" at bounding box center [750, 524] width 234 height 34
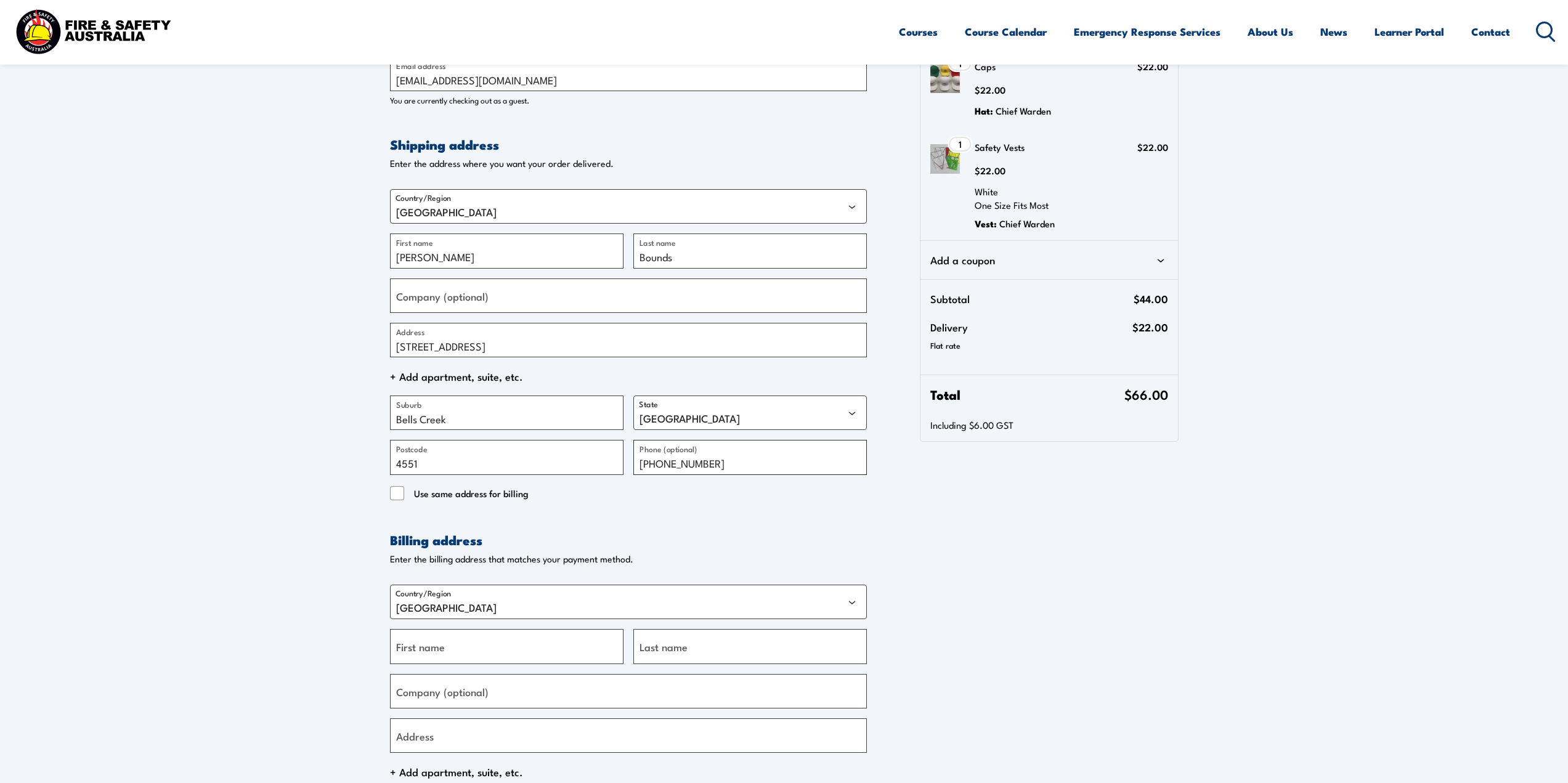
scroll to position [185, 0]
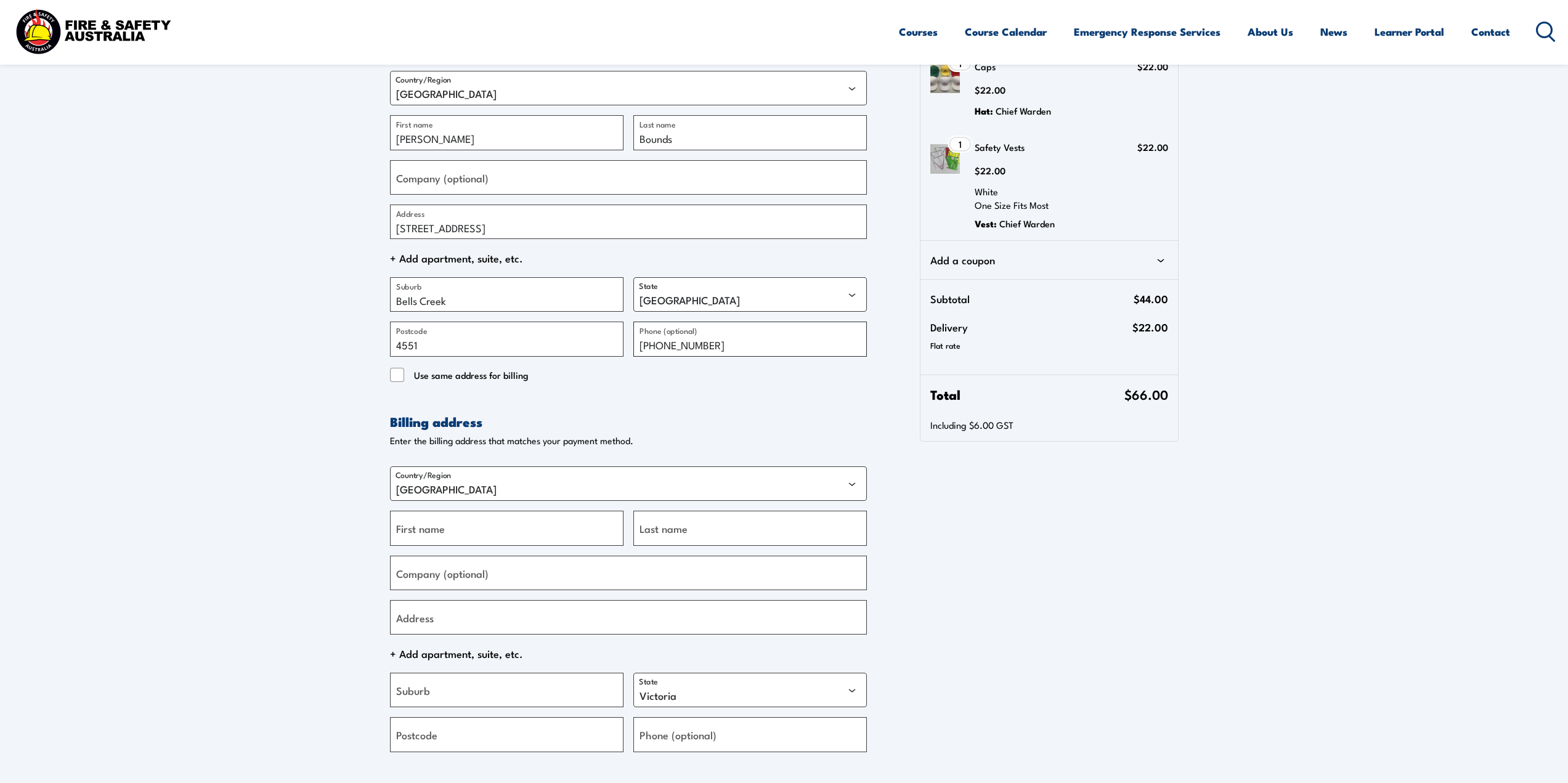
type input "(07) 54094337"
click at [494, 528] on input "First name" at bounding box center [507, 528] width 234 height 34
type input "Chris"
type input "Bounds"
click at [473, 615] on input "Address" at bounding box center [629, 618] width 477 height 34
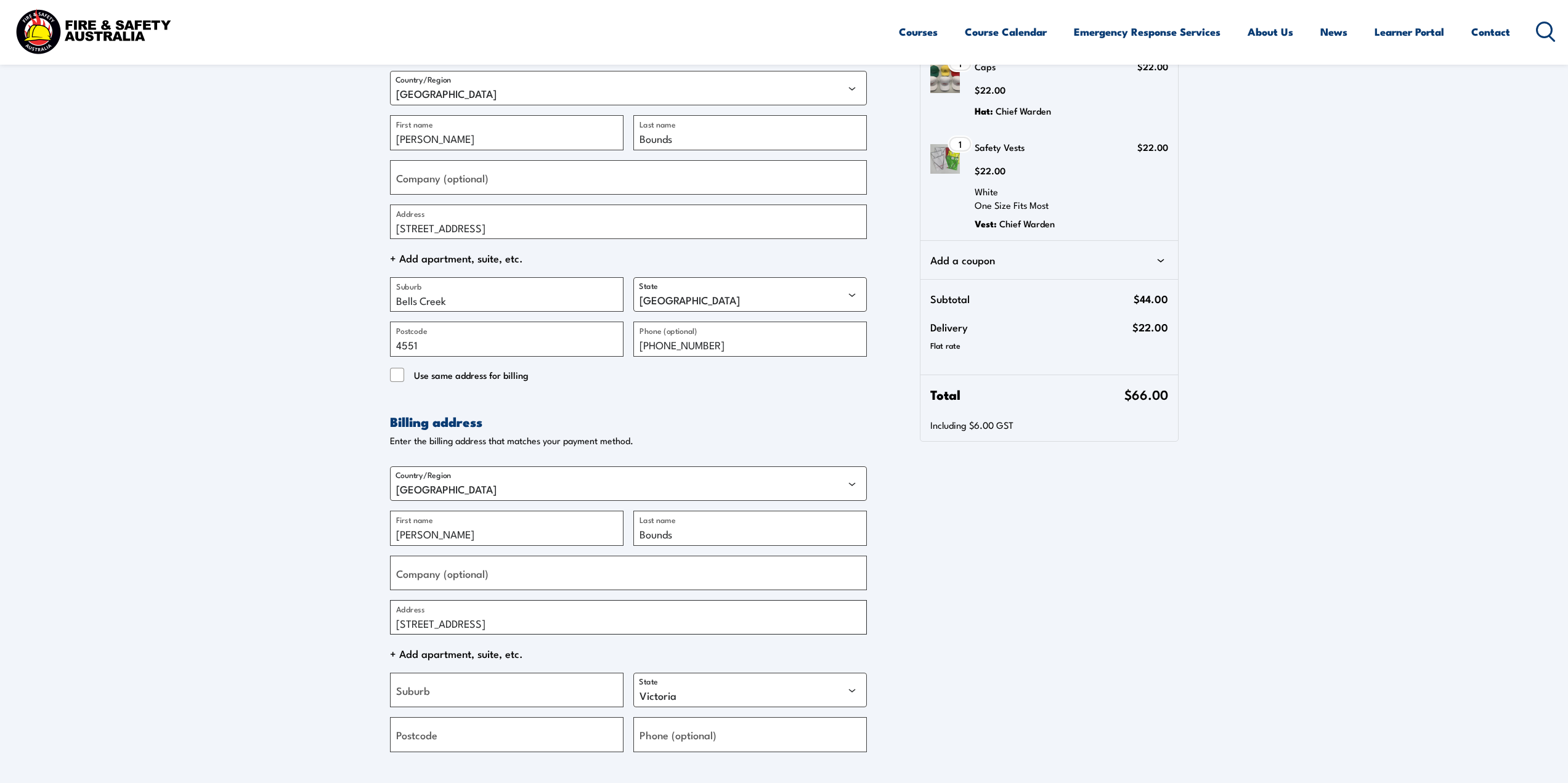
type input "2 Novel Road"
type input "Bells Creek"
click at [853, 689] on select "Australian Capital Territory New South Wales Northern Territory Queensland Sout…" at bounding box center [750, 690] width 234 height 34
select select "QLD"
click at [634, 673] on select "Australian Capital Territory New South Wales Northern Territory Queensland Sout…" at bounding box center [750, 690] width 234 height 34
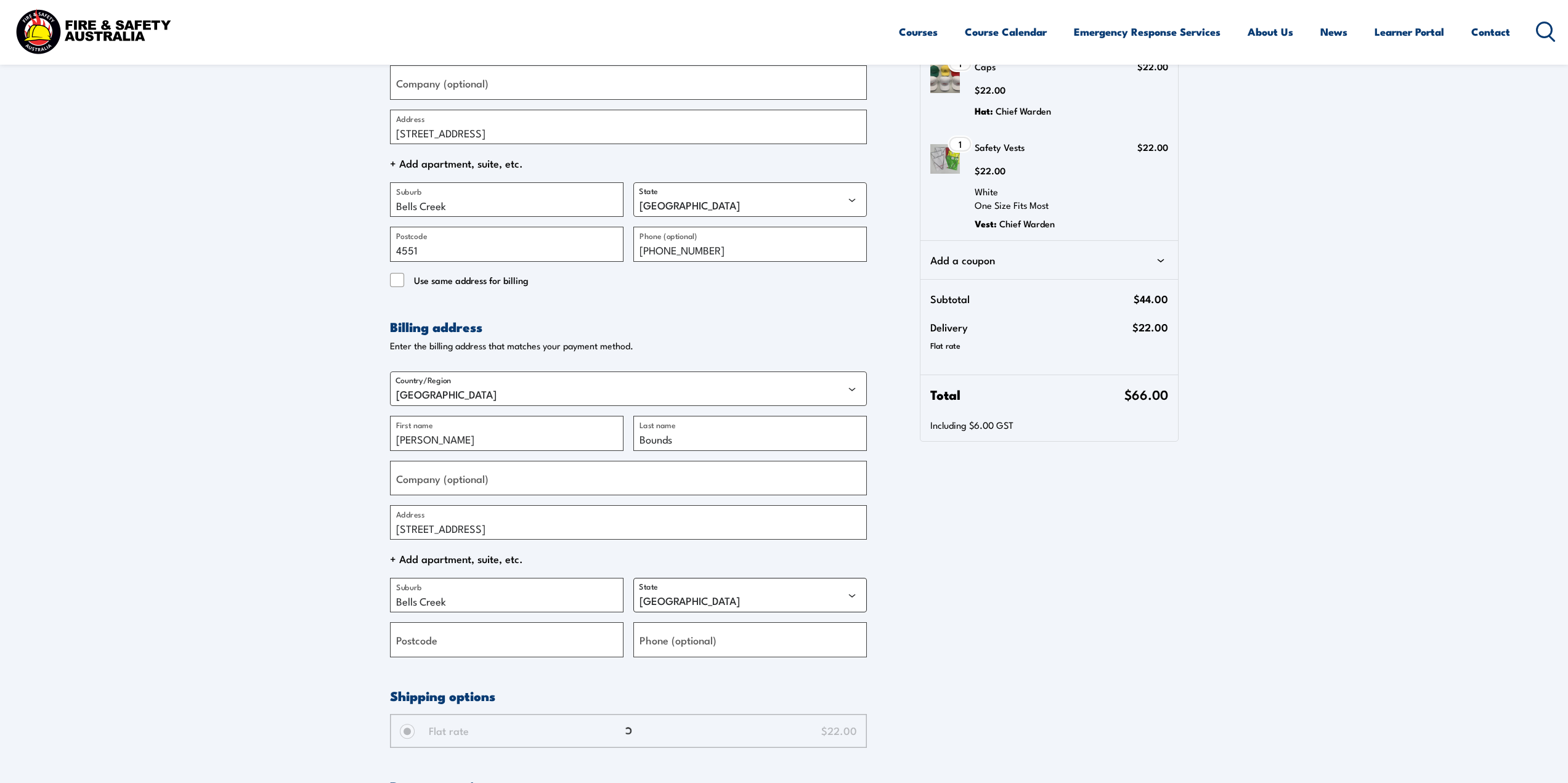
scroll to position [370, 0]
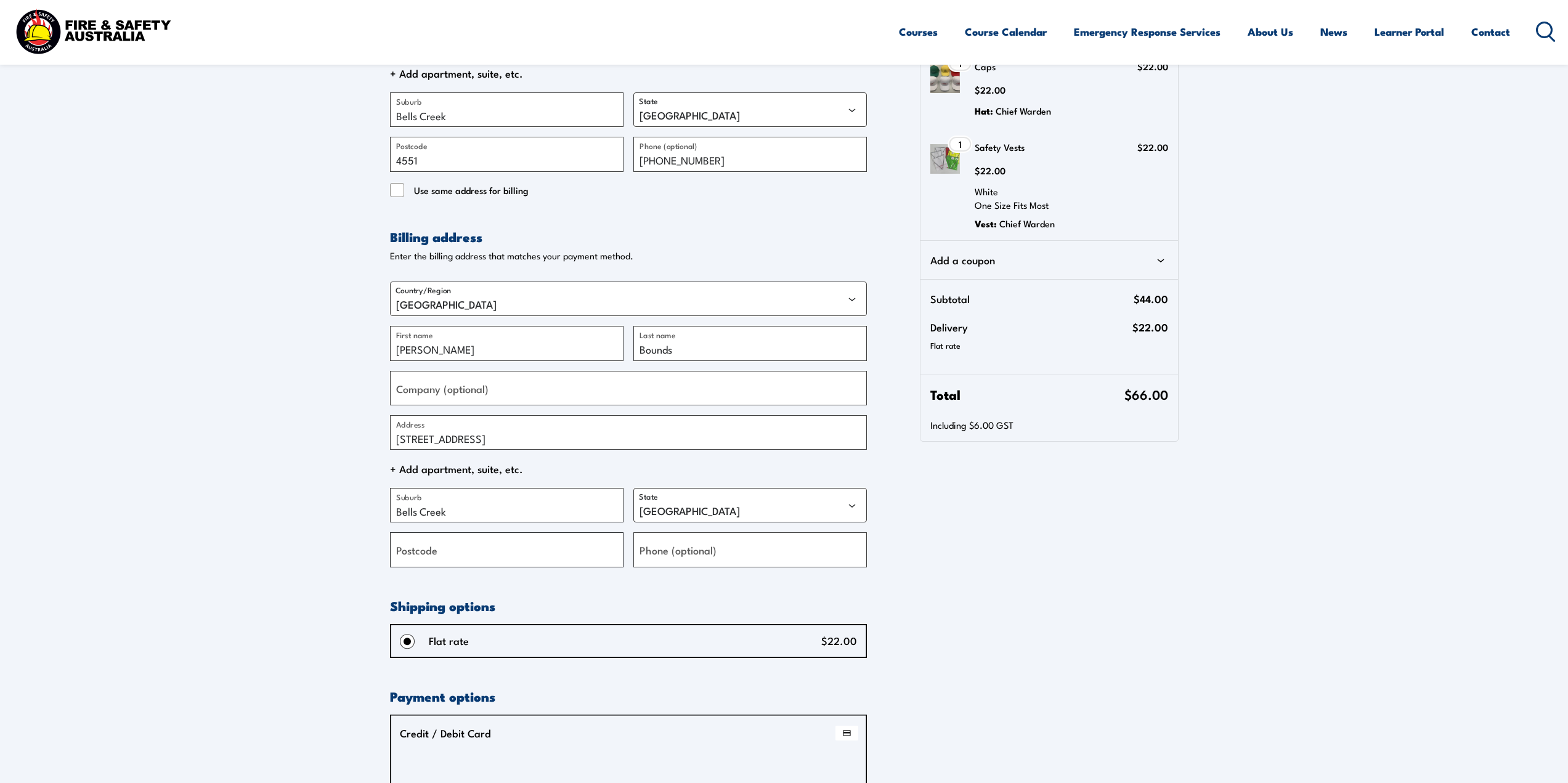
click at [467, 553] on input "Postcode" at bounding box center [507, 550] width 234 height 34
type input "4551"
click at [689, 543] on label "Phone (optional)" at bounding box center [678, 550] width 77 height 16
click at [689, 543] on input "Phone (optional)" at bounding box center [750, 550] width 234 height 34
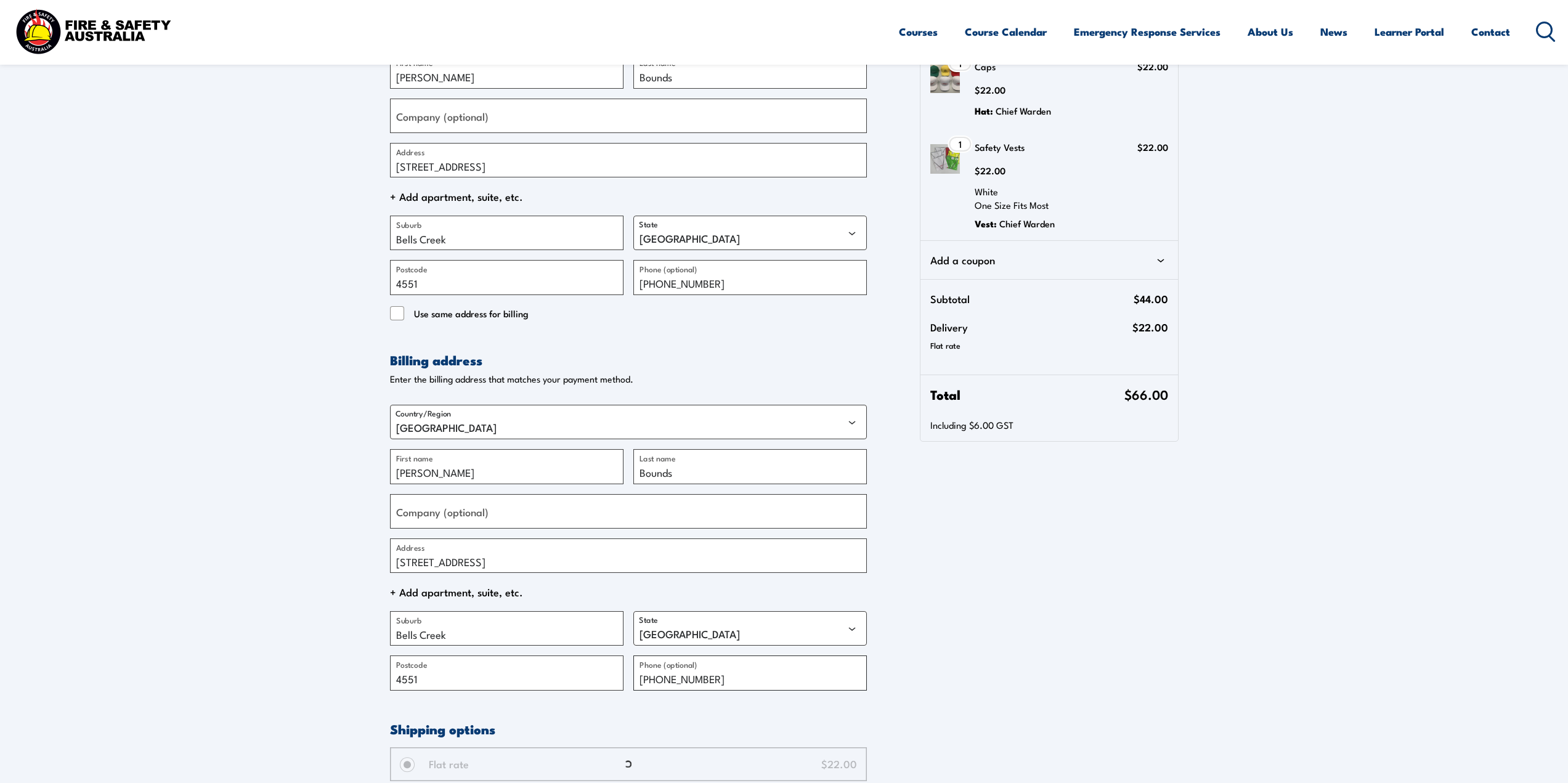
scroll to position [0, 0]
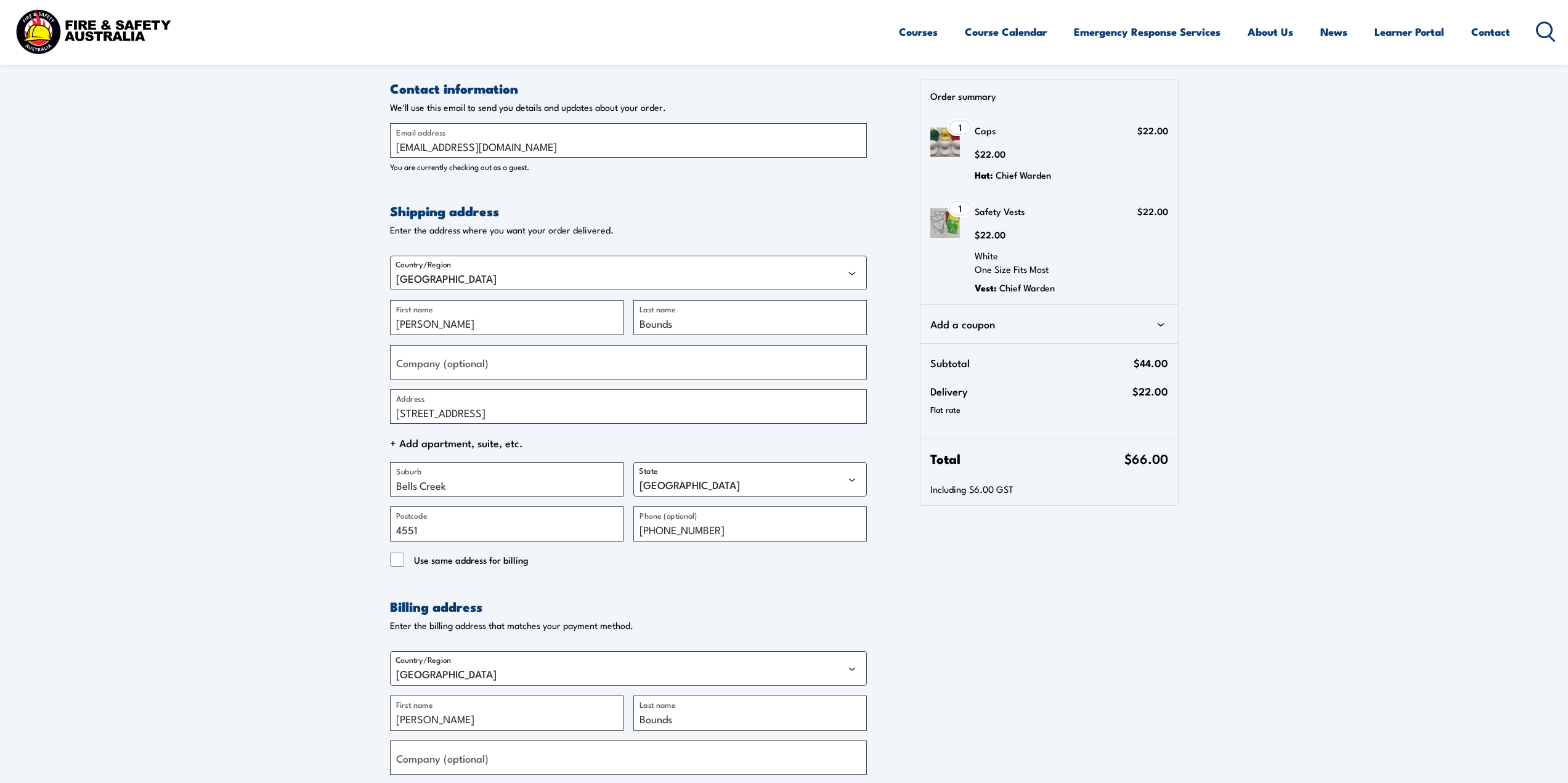
type input "(07) 54094337"
click at [492, 366] on input "Company (optional)" at bounding box center [629, 363] width 477 height 34
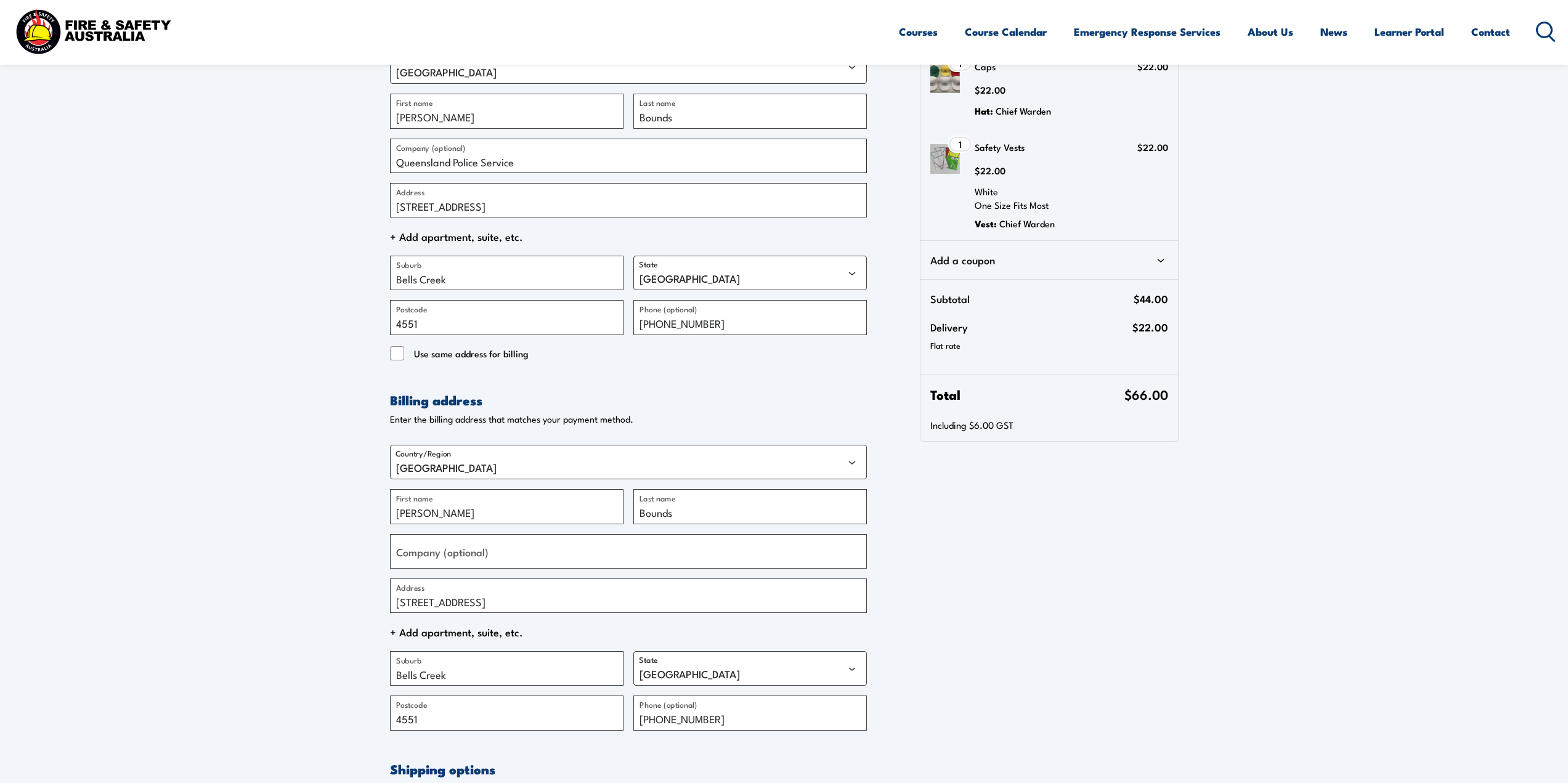
scroll to position [370, 0]
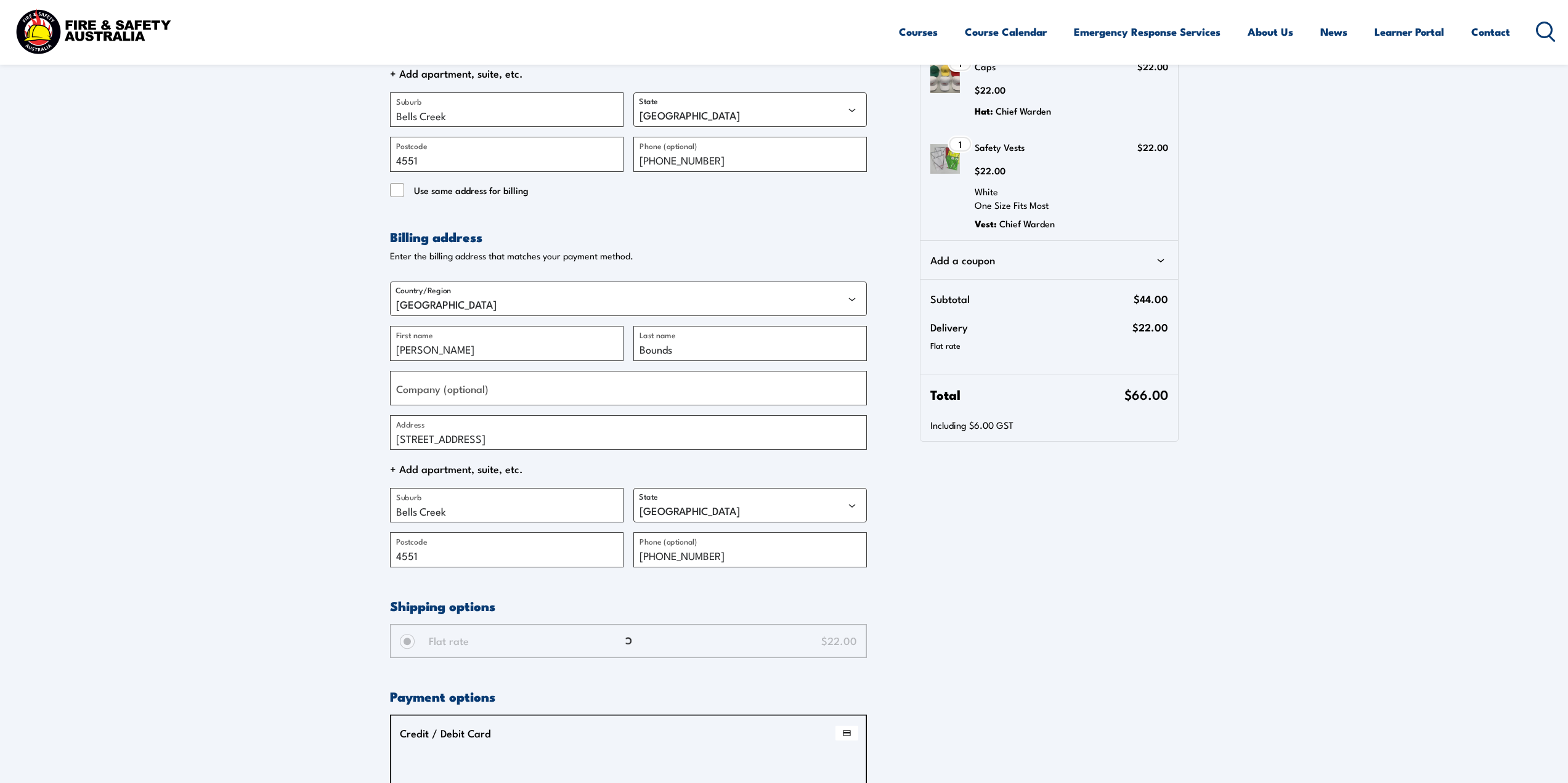
type input "Queensland Police Service"
click at [426, 386] on label "Company (optional)" at bounding box center [441, 388] width 92 height 16
click at [426, 386] on input "Company (optional)" at bounding box center [629, 388] width 477 height 34
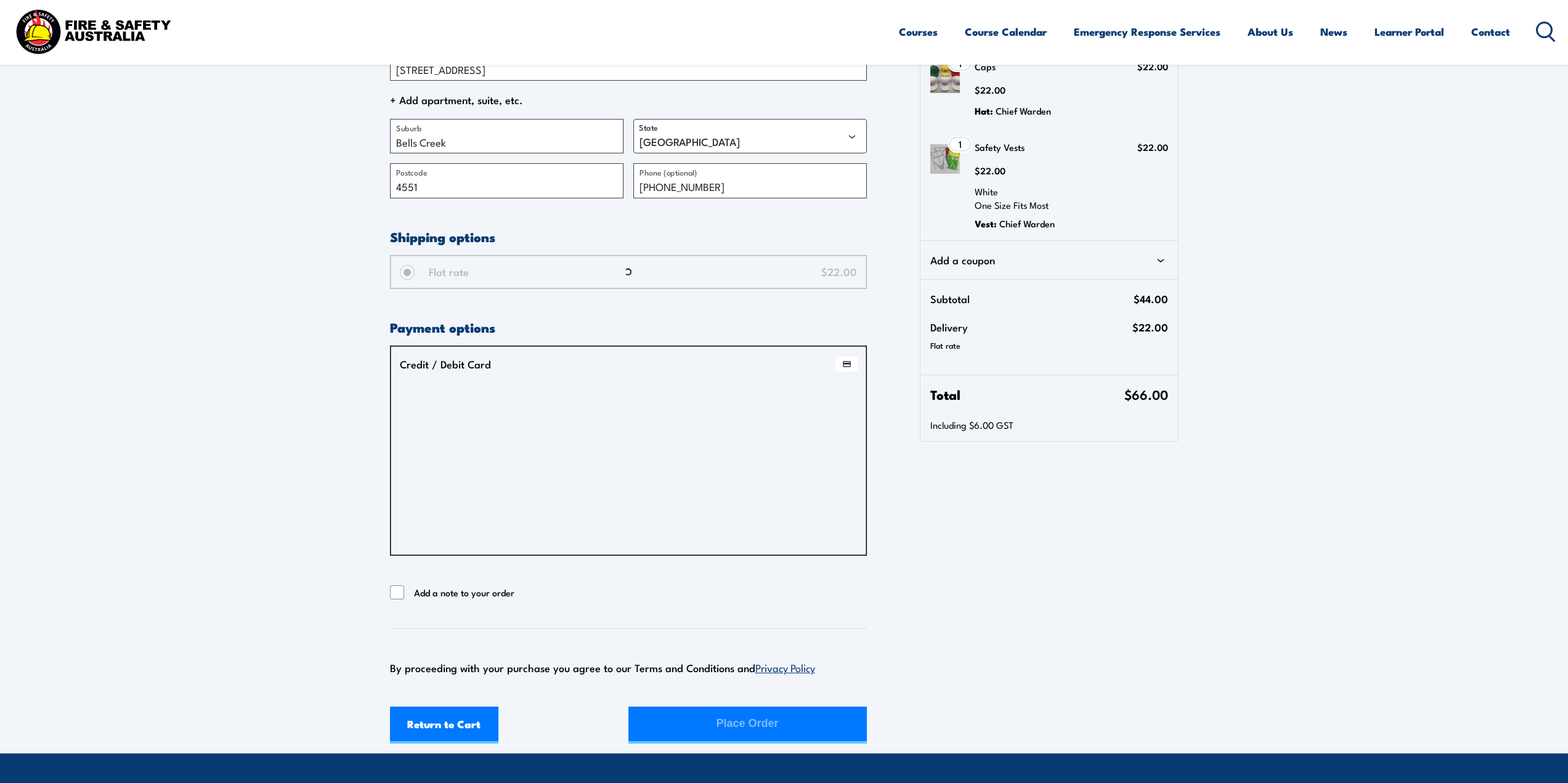
scroll to position [740, 0]
type input "Queensland Police Service"
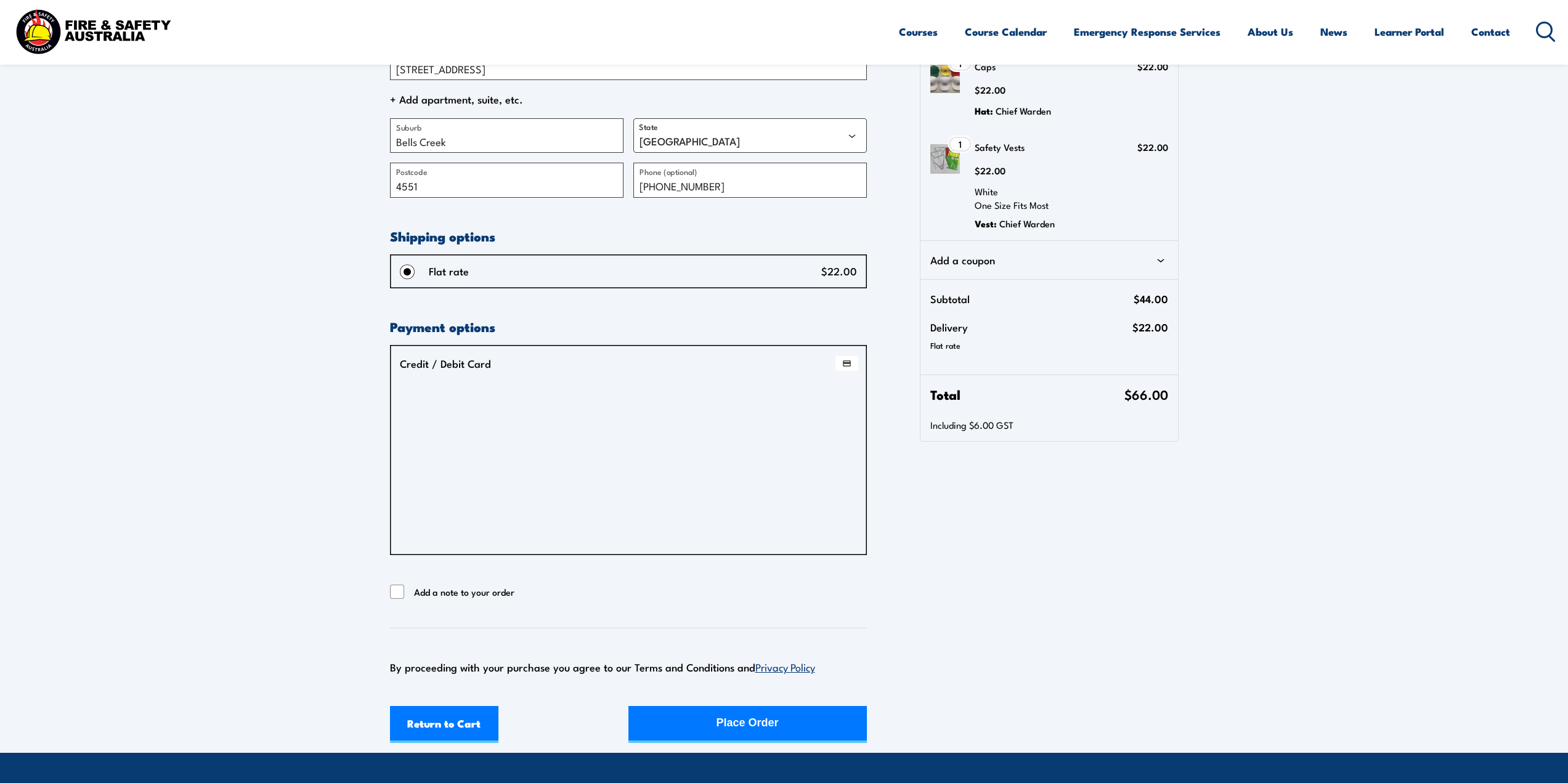
scroll to position [925, 0]
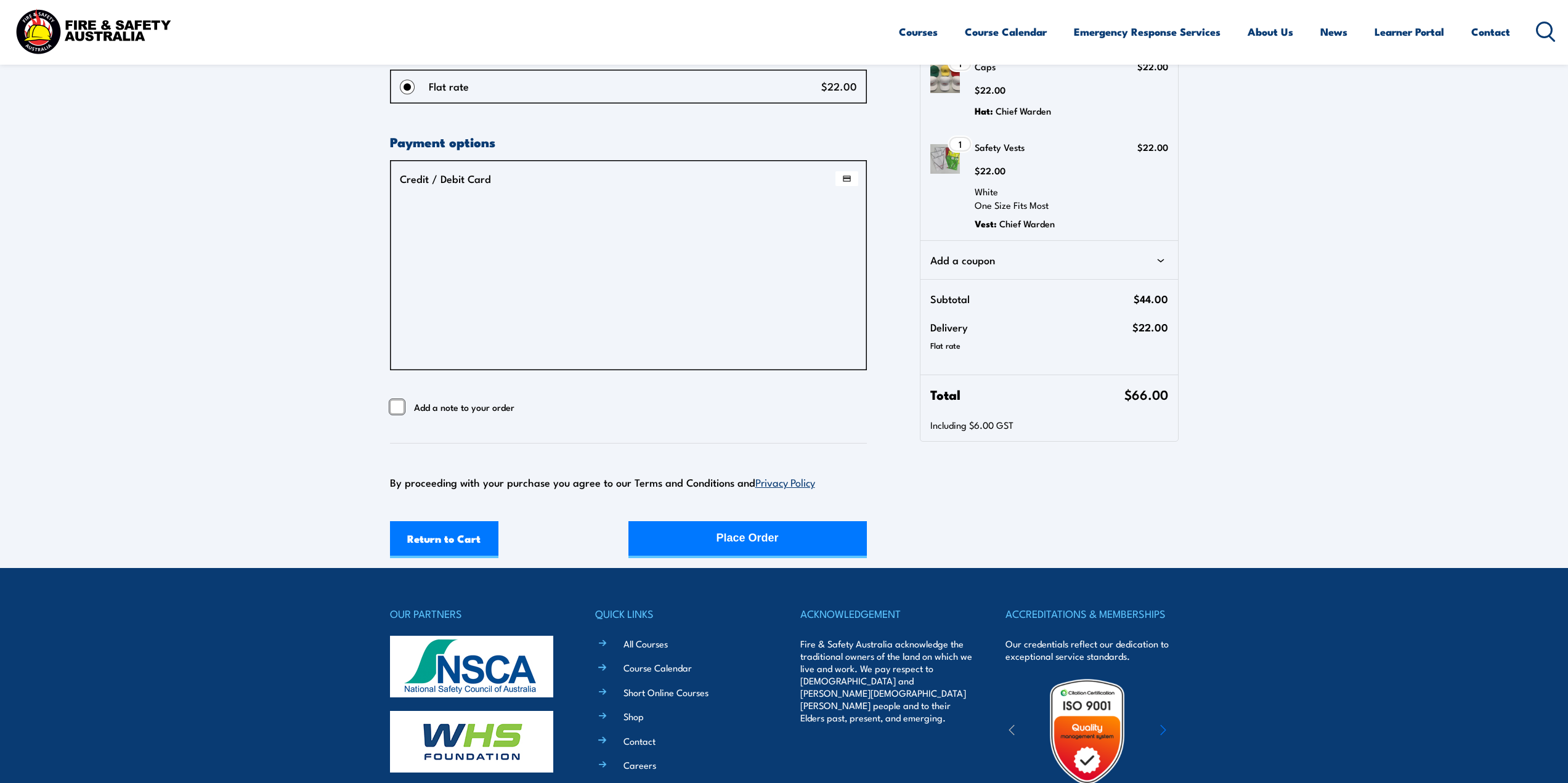
click at [397, 409] on input "Add a note to your order" at bounding box center [397, 407] width 15 height 15
checkbox input "true"
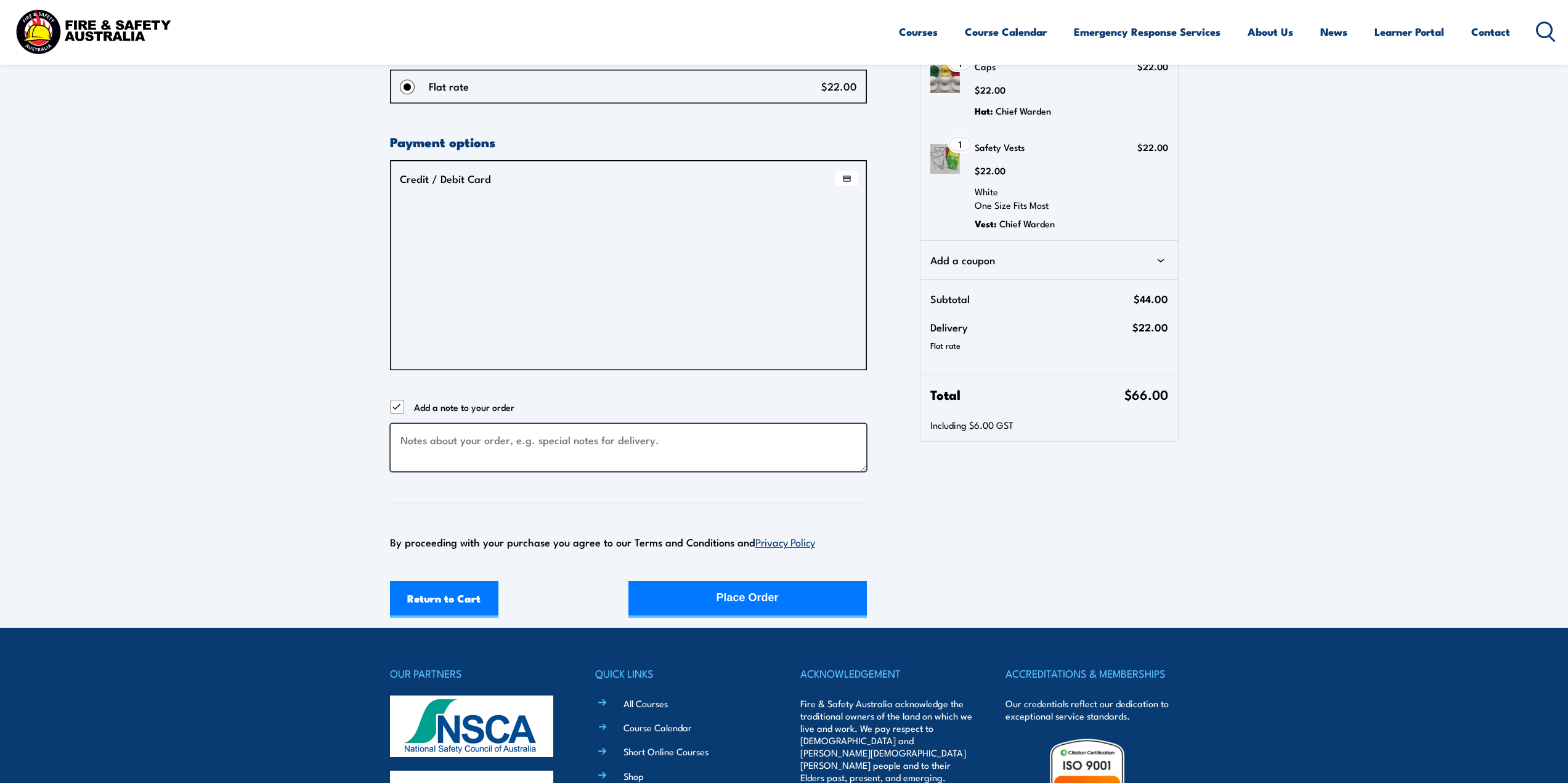
click at [439, 442] on textarea "Checkout" at bounding box center [629, 448] width 477 height 49
click at [705, 441] on textarea "Deliver to the front counter between the hours of 8am and 4pm monday to friday" at bounding box center [629, 448] width 477 height 49
drag, startPoint x: 752, startPoint y: 442, endPoint x: 766, endPoint y: 438, distance: 14.6
click at [756, 441] on textarea "Deliver to the front counter between the hours of 8am and 4pm Monday to friday" at bounding box center [629, 448] width 477 height 49
type textarea "Deliver to the front counter between the hours of 8am and 4pm Monday to Friday"
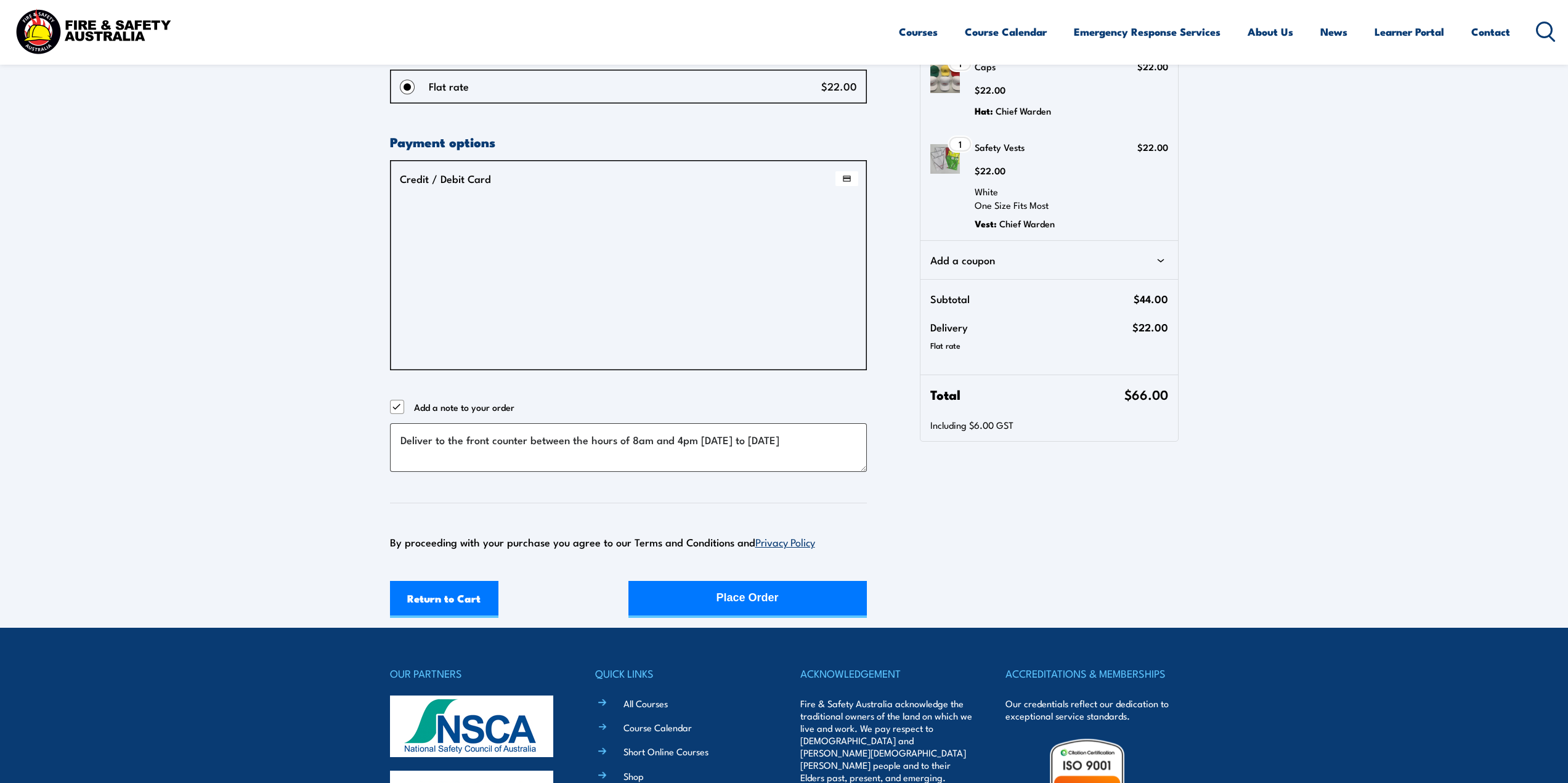
click at [769, 544] on link "Privacy Policy" at bounding box center [784, 542] width 59 height 15
click at [753, 598] on div "Place Order" at bounding box center [748, 598] width 62 height 33
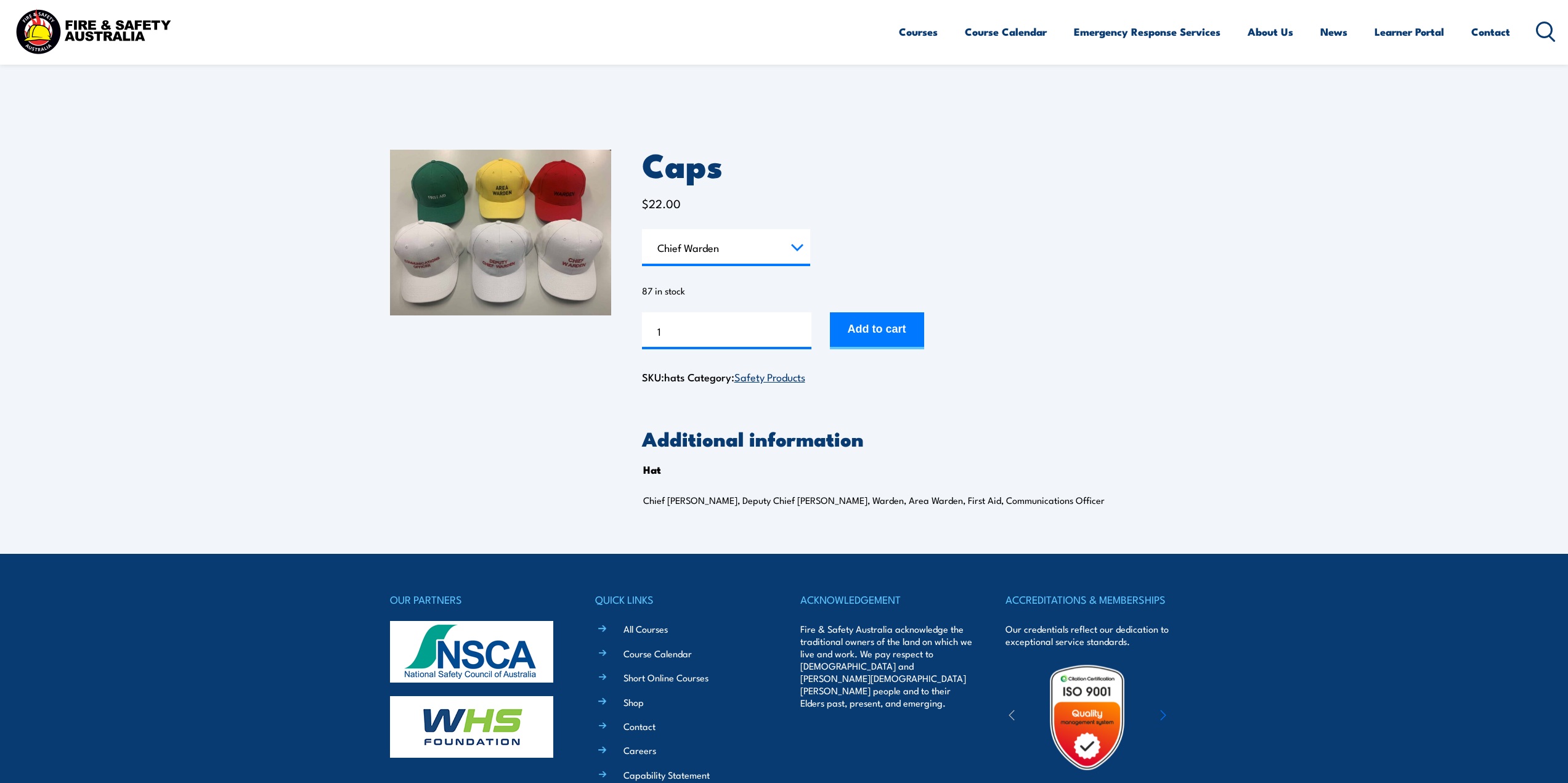
select select "Chief Warden"
